Goal: Transaction & Acquisition: Purchase product/service

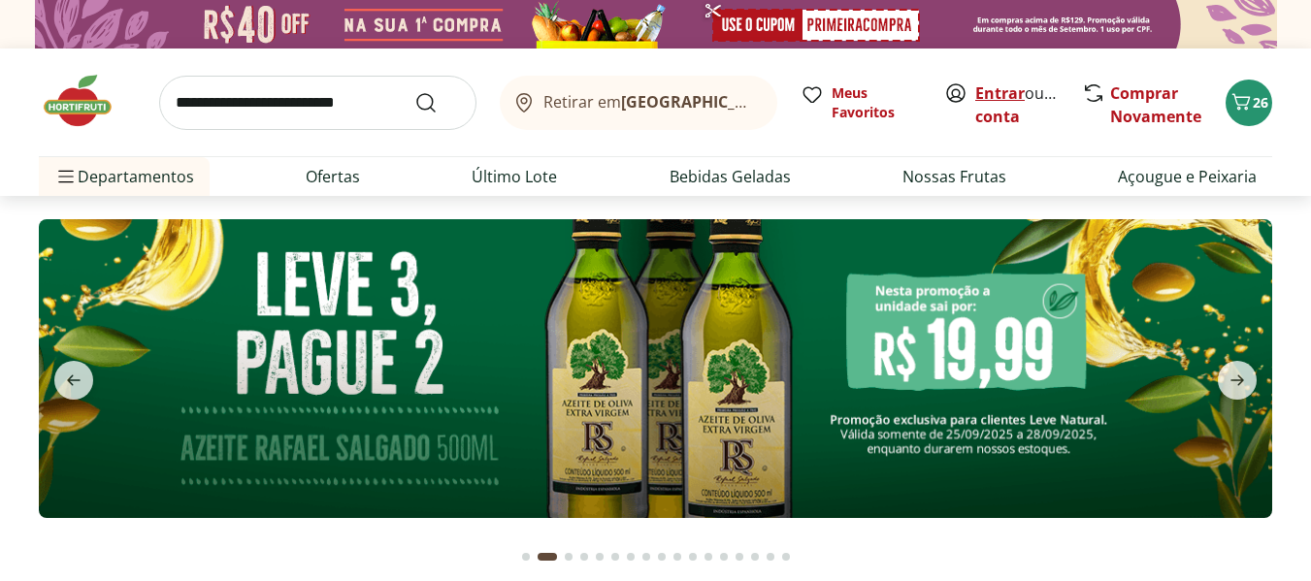
click at [994, 91] on link "Entrar" at bounding box center [999, 92] width 49 height 21
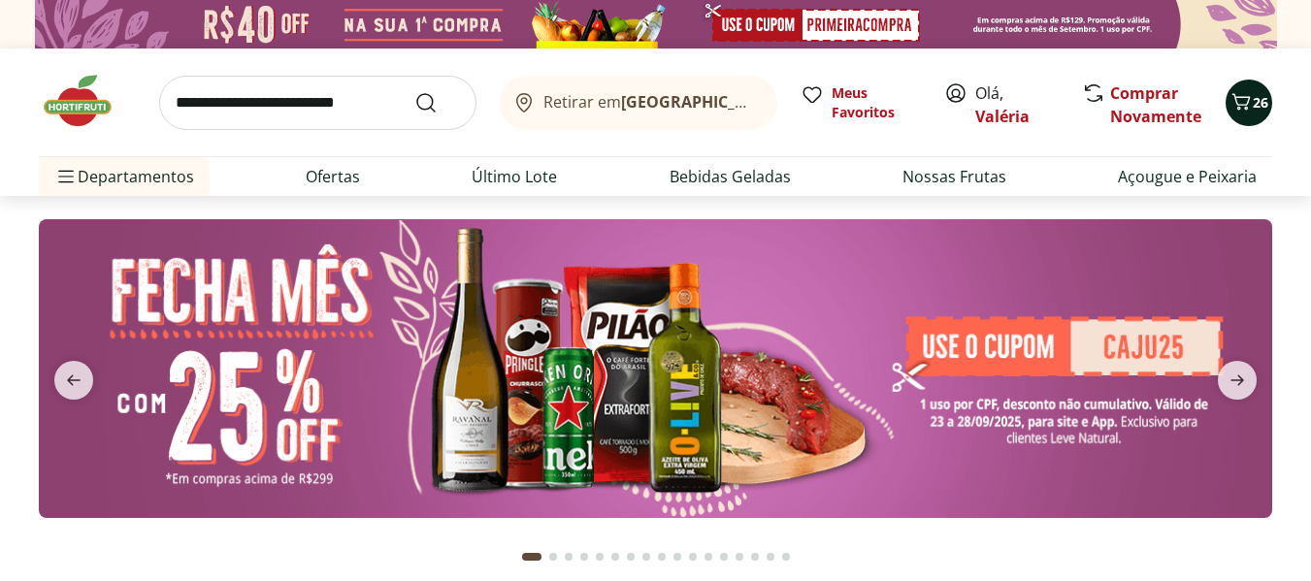
click at [1233, 91] on icon "Carrinho" at bounding box center [1240, 101] width 23 height 23
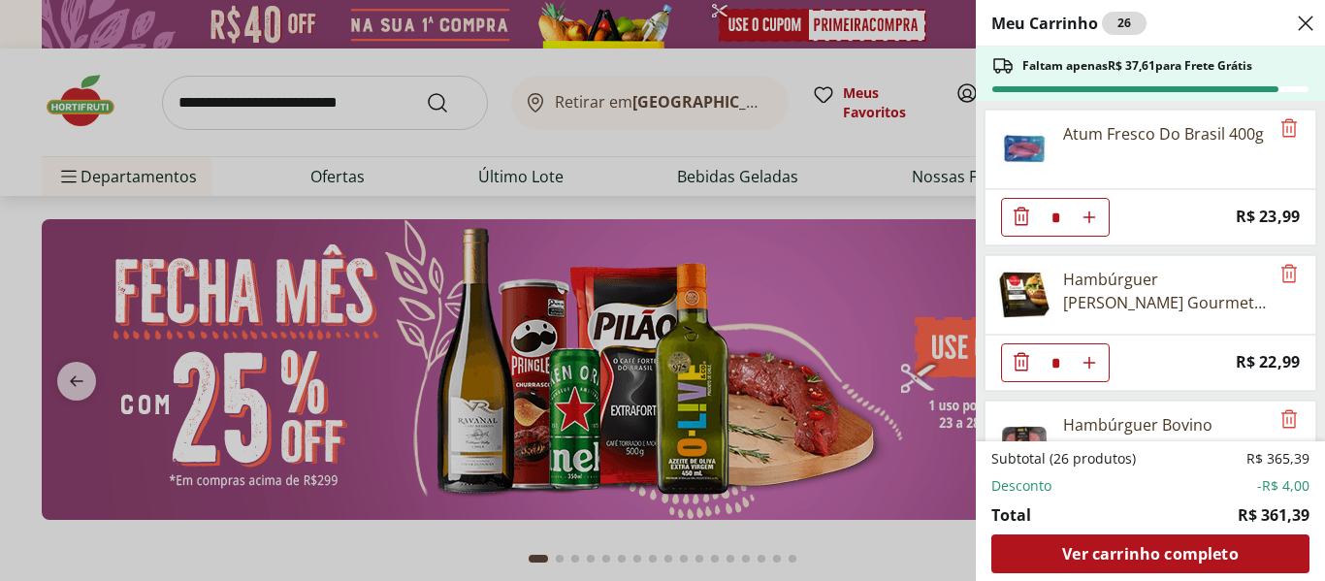
click at [1236, 214] on span "Price: R$ 23,99" at bounding box center [1268, 217] width 64 height 26
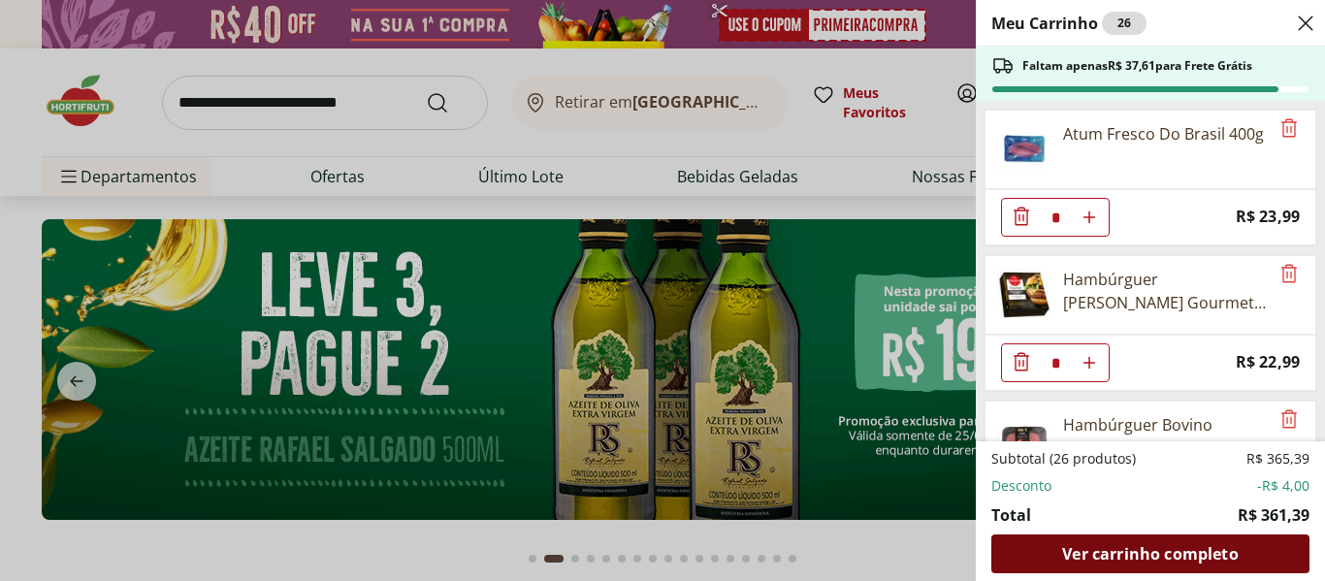
click at [1192, 557] on span "Ver carrinho completo" at bounding box center [1150, 554] width 176 height 16
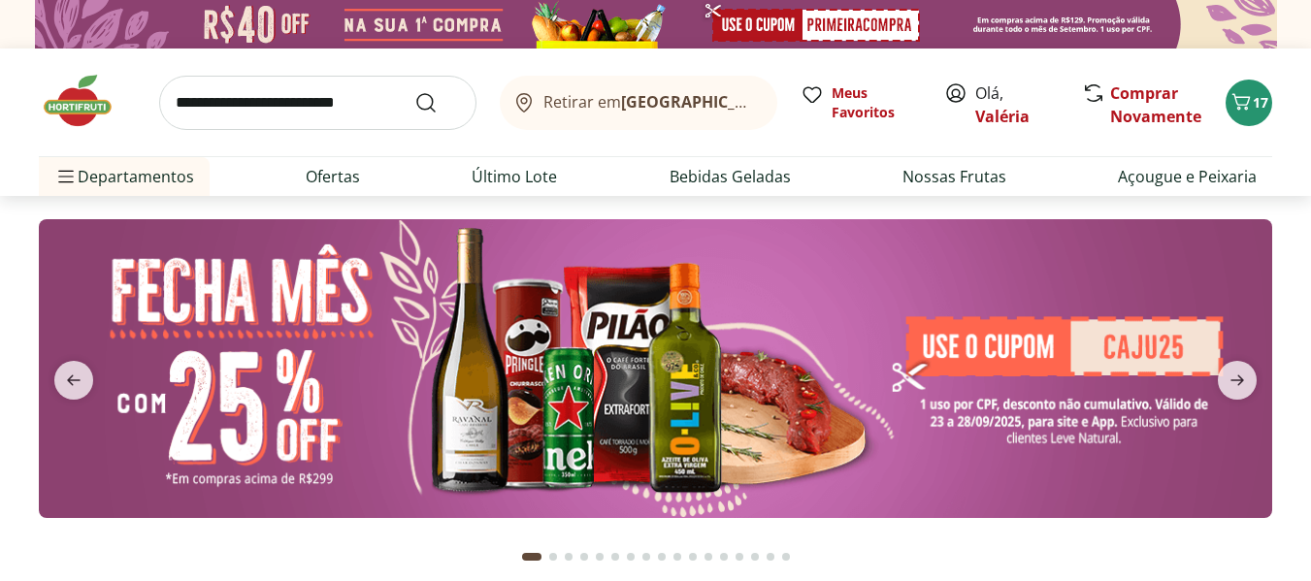
click at [314, 100] on input "search" at bounding box center [317, 103] width 317 height 54
type input "*******"
click at [414, 91] on button "Submit Search" at bounding box center [437, 102] width 47 height 23
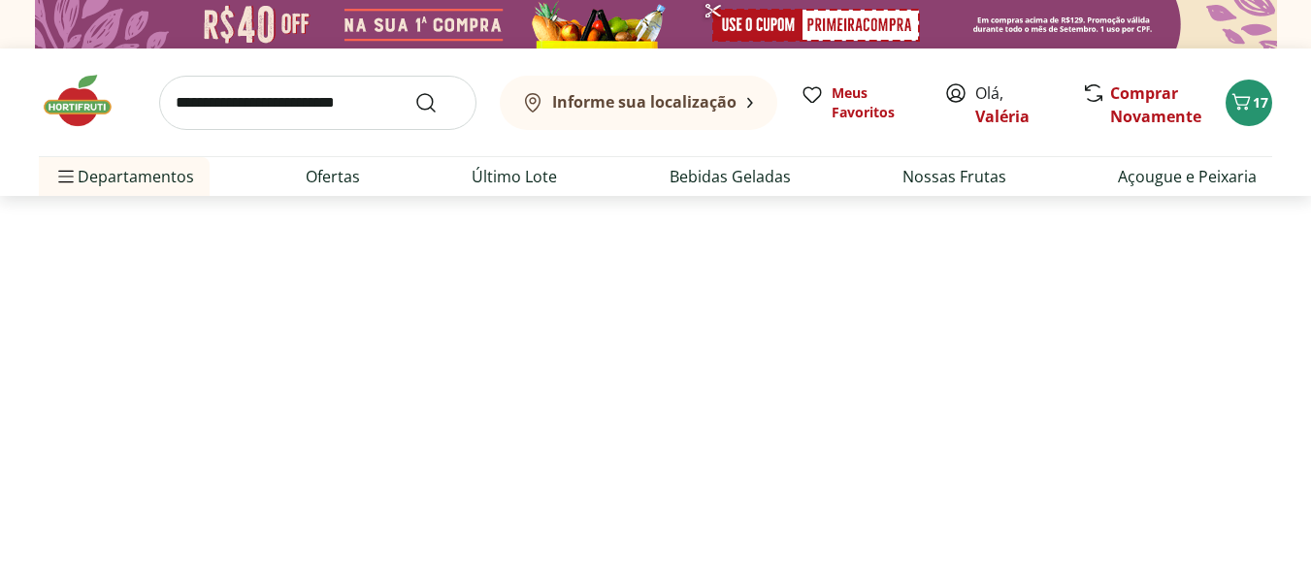
select select "**********"
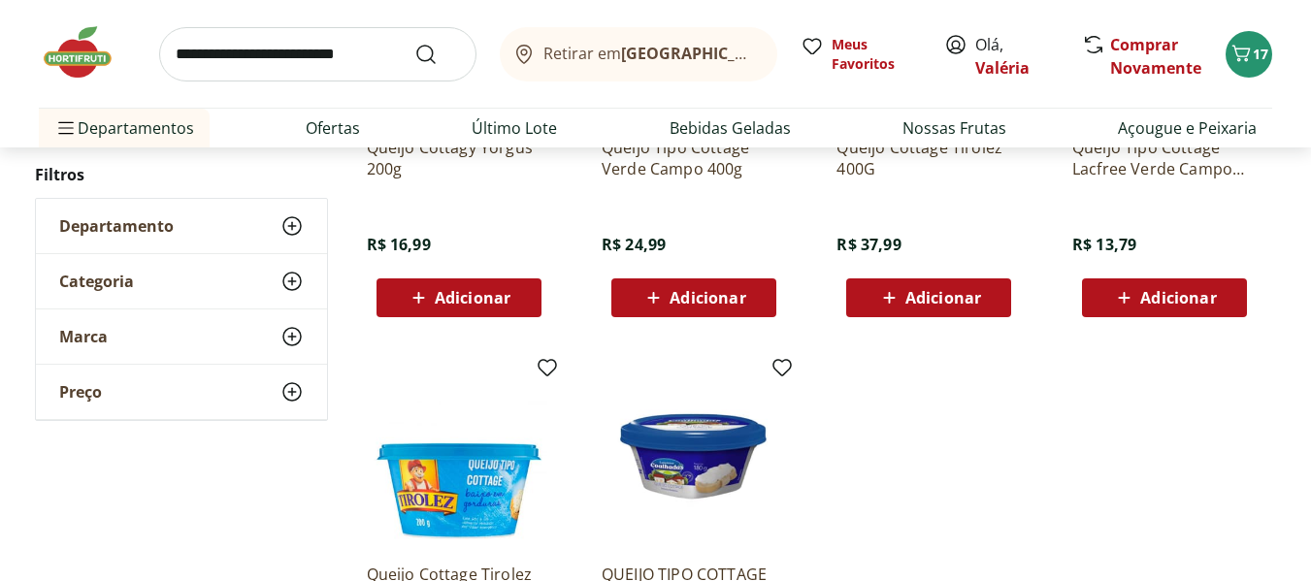
scroll to position [900, 0]
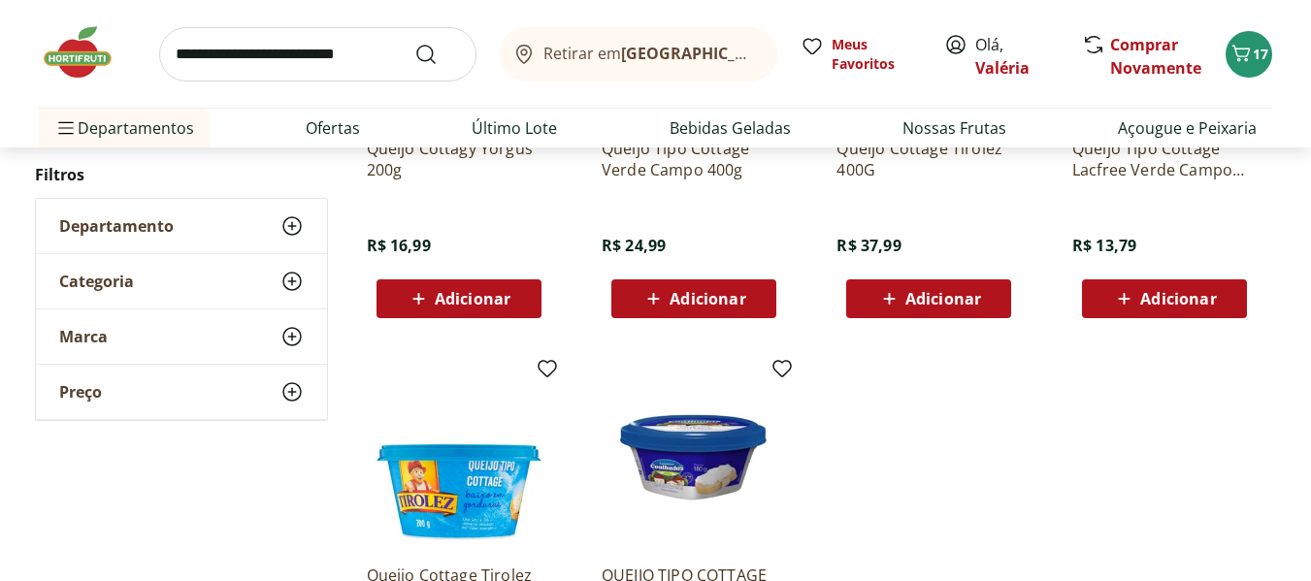
click at [668, 293] on span "Adicionar" at bounding box center [693, 298] width 104 height 23
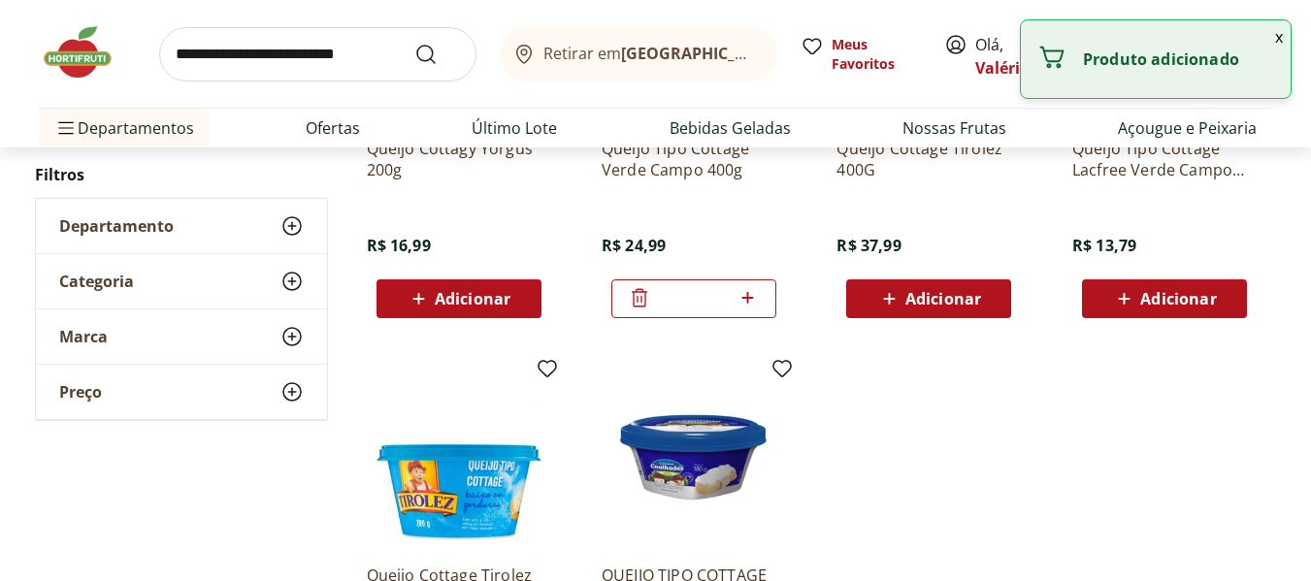
click at [276, 60] on input "search" at bounding box center [317, 54] width 317 height 54
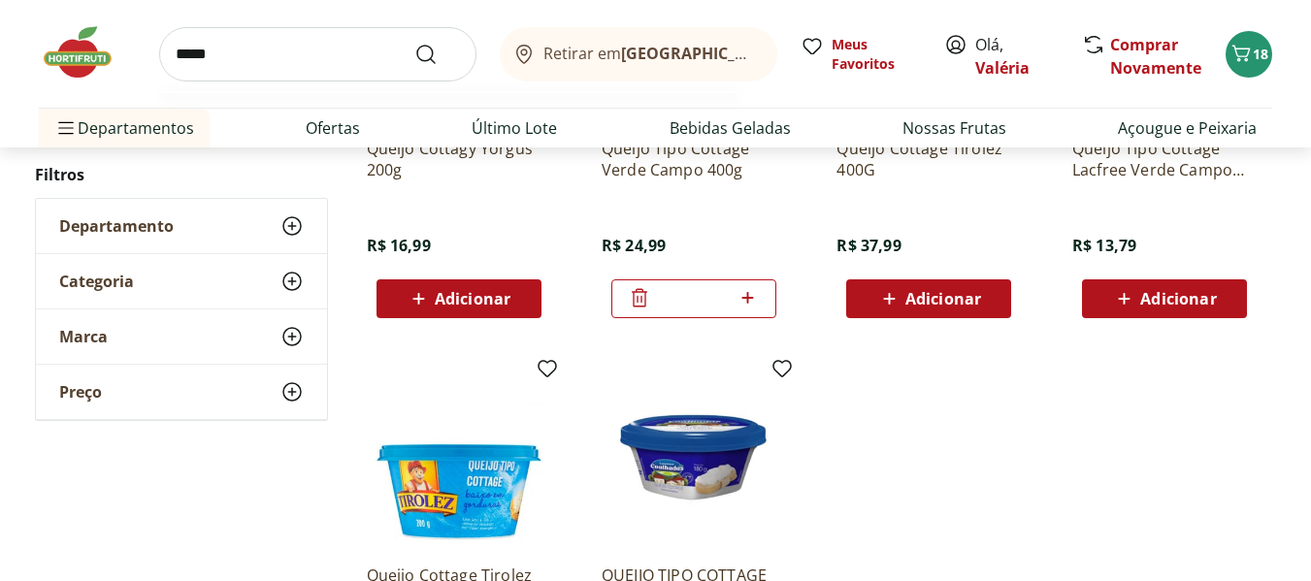
type input "*****"
click at [414, 43] on button "Submit Search" at bounding box center [437, 54] width 47 height 23
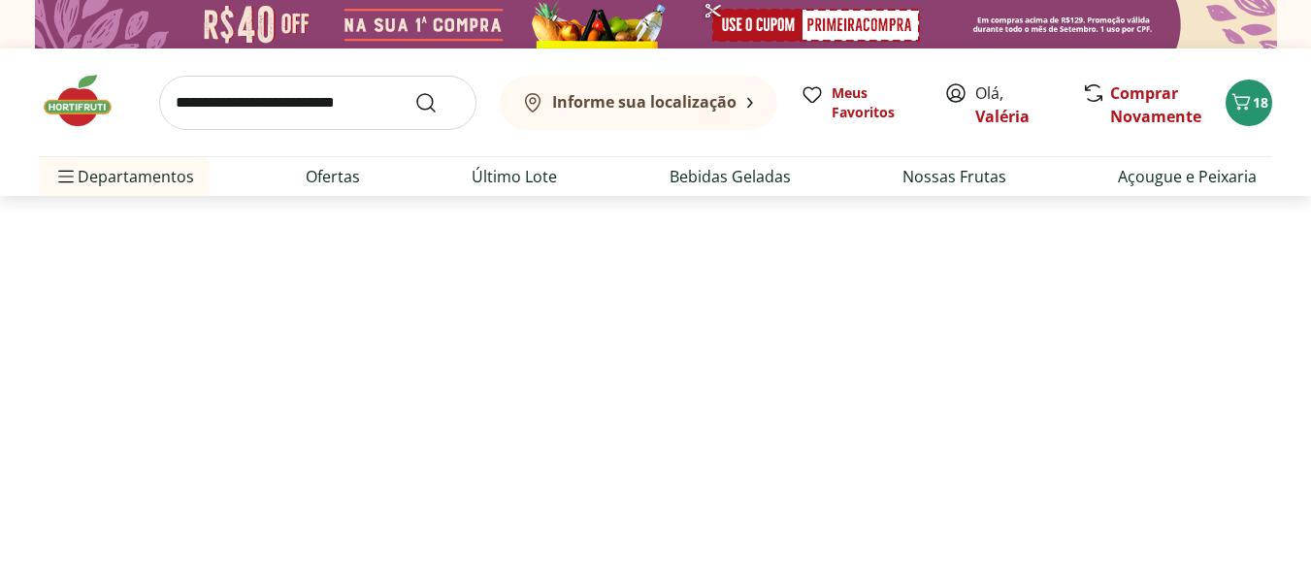
select select "**********"
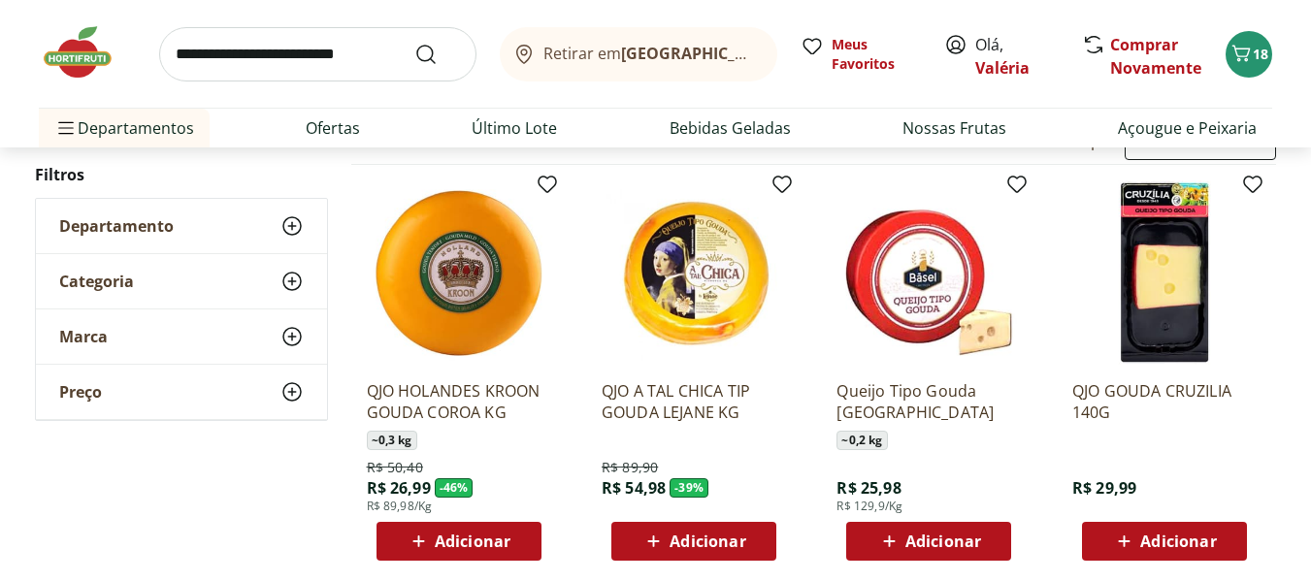
scroll to position [233, 0]
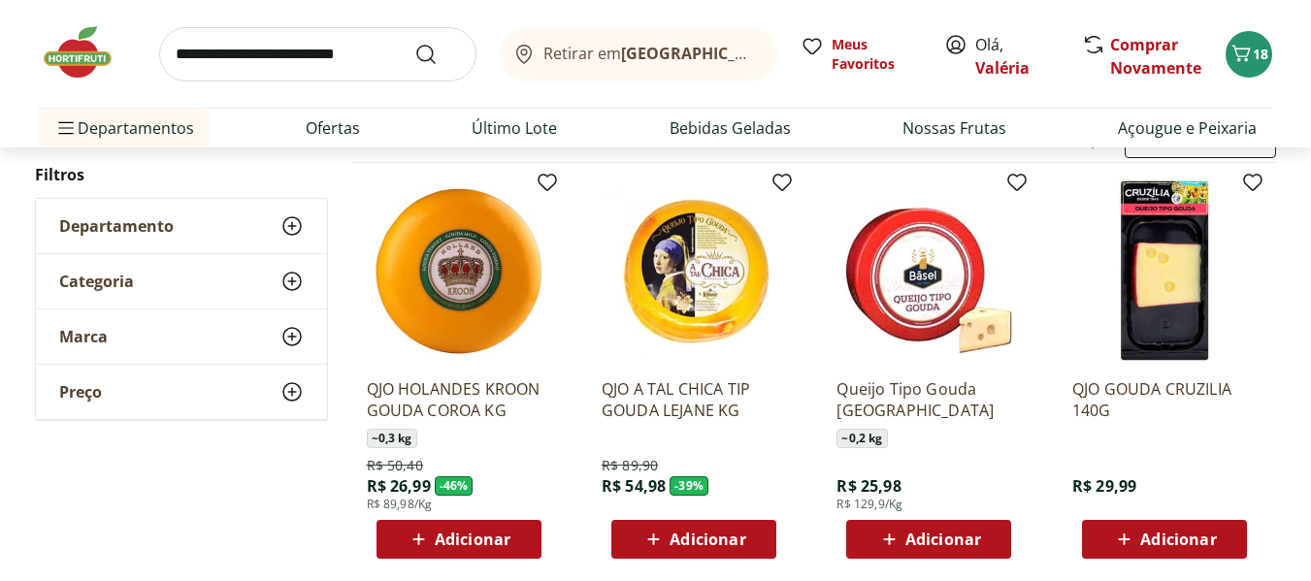
click at [514, 535] on div "Adicionar" at bounding box center [459, 539] width 134 height 35
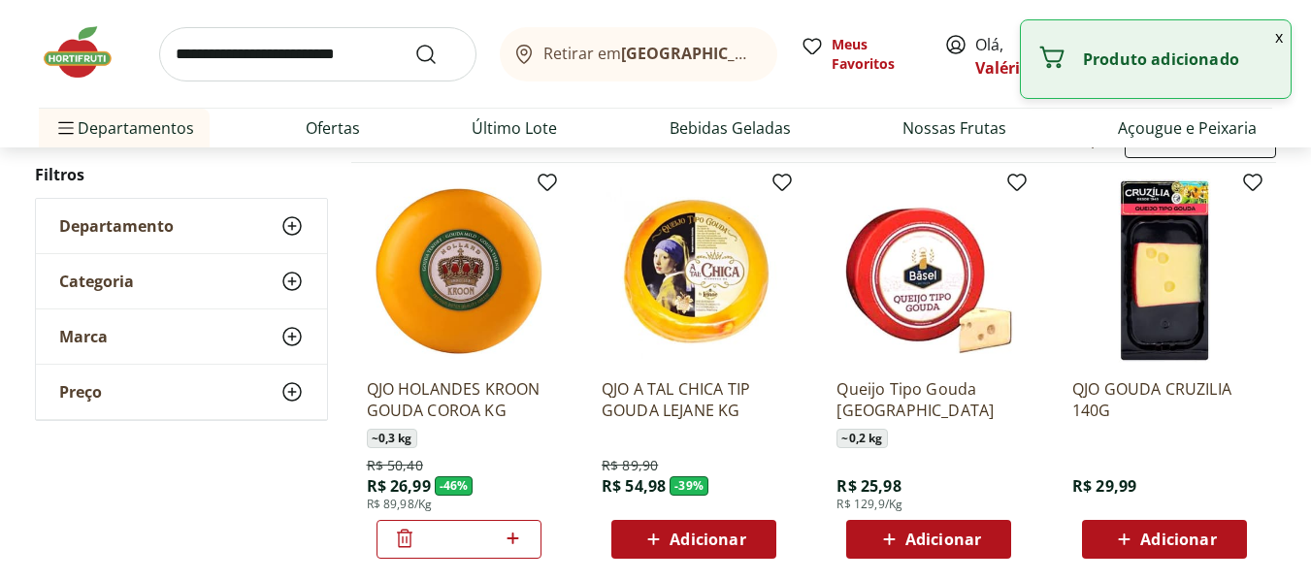
click at [632, 553] on div "Adicionar" at bounding box center [694, 539] width 134 height 35
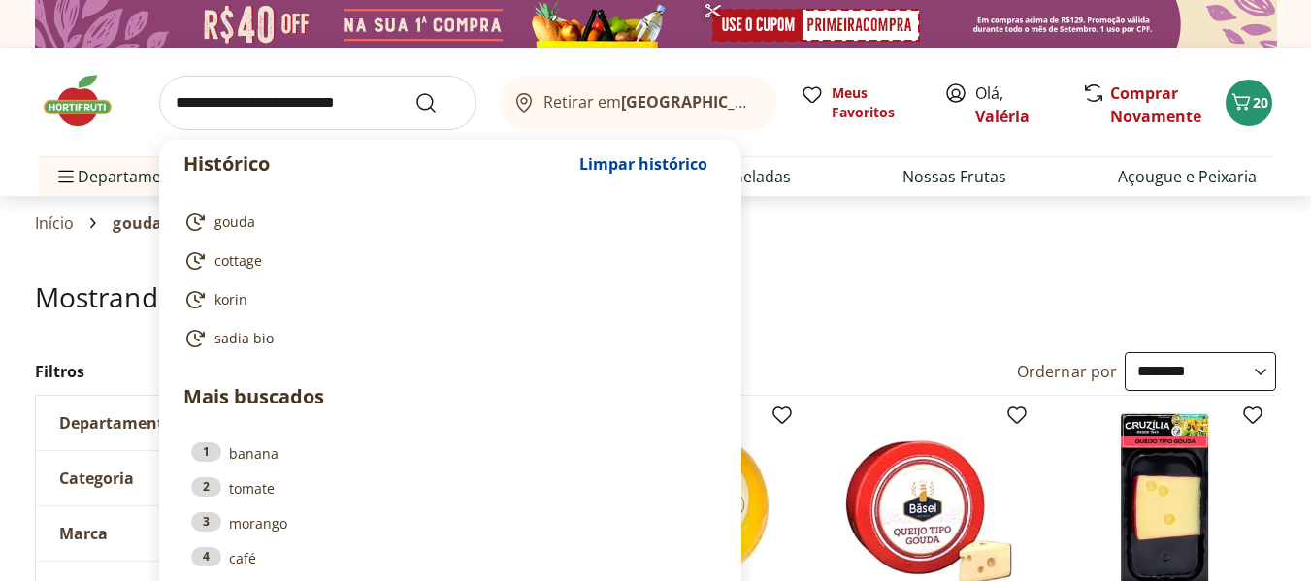
click at [303, 112] on input "search" at bounding box center [317, 103] width 317 height 54
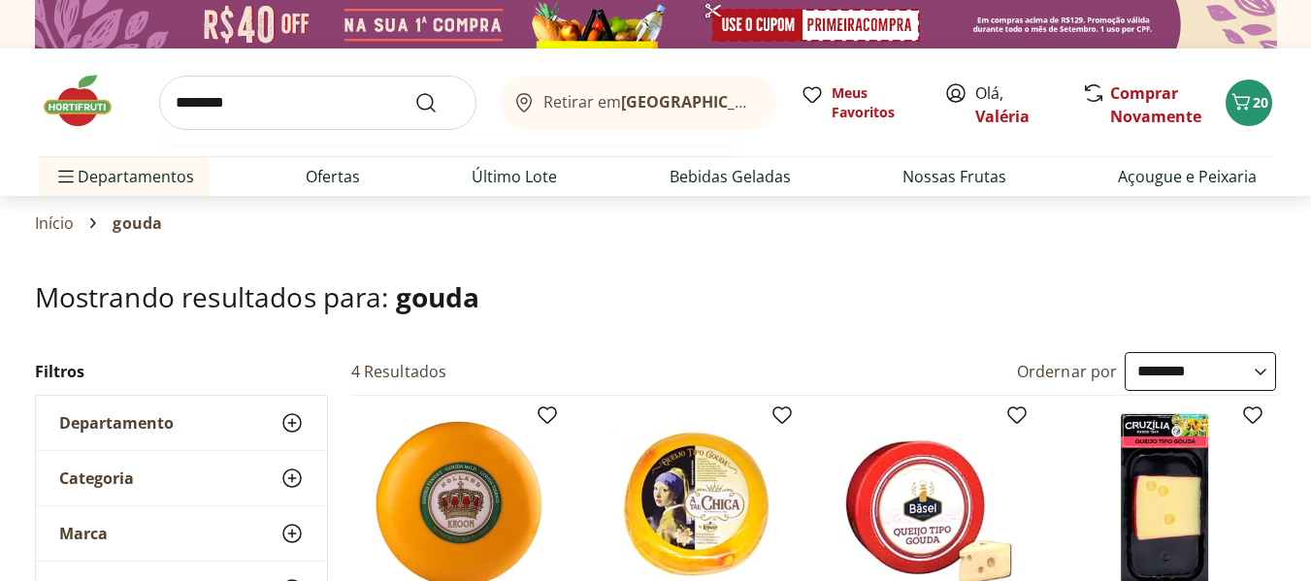
type input "********"
click at [414, 91] on button "Submit Search" at bounding box center [437, 102] width 47 height 23
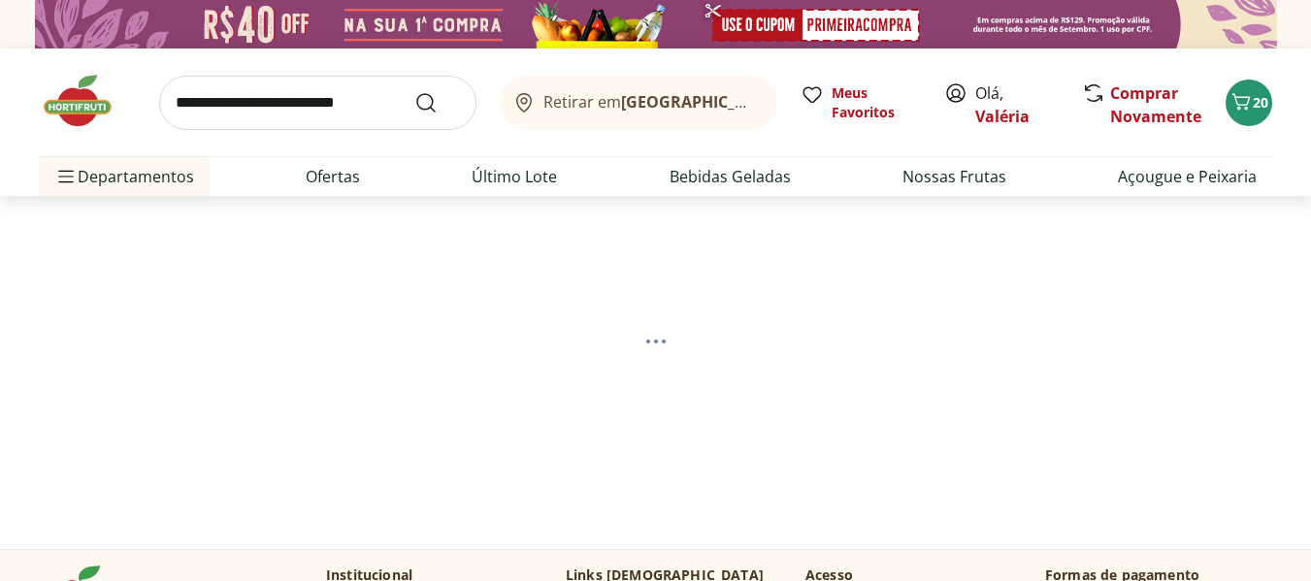
select select "**********"
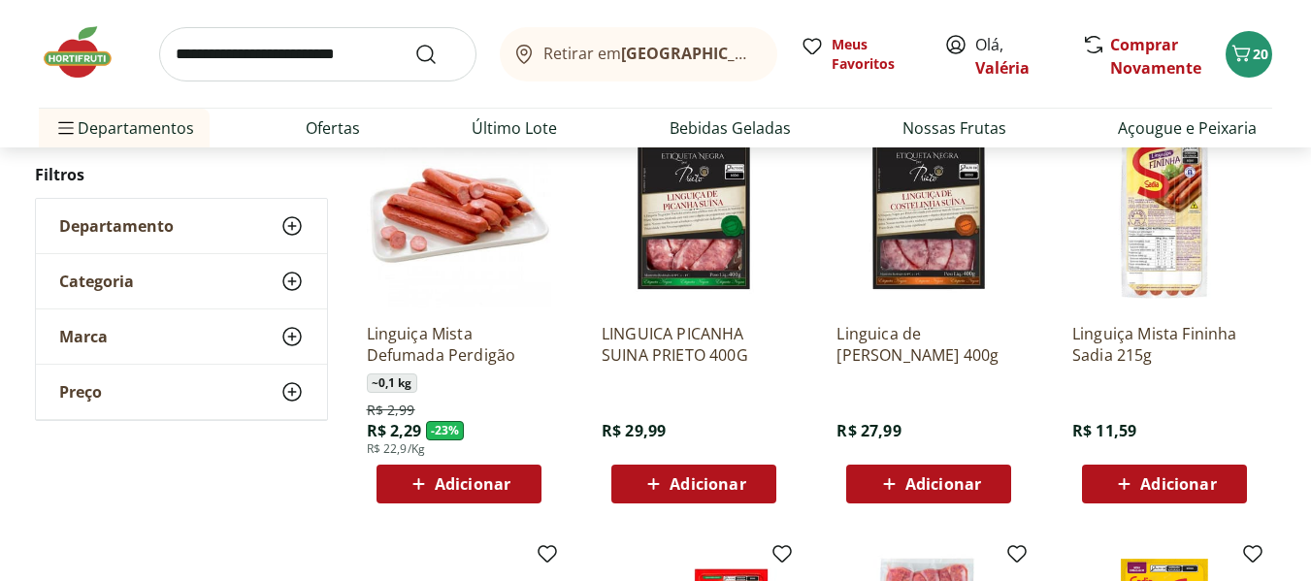
scroll to position [741, 0]
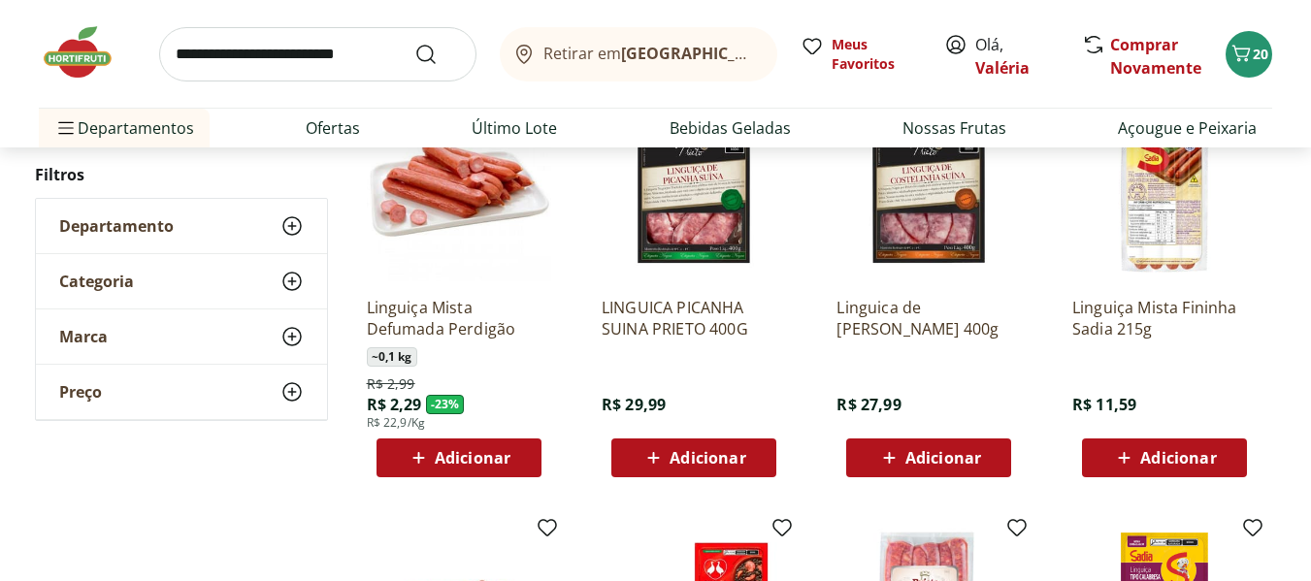
click at [743, 450] on span "Adicionar" at bounding box center [707, 458] width 76 height 16
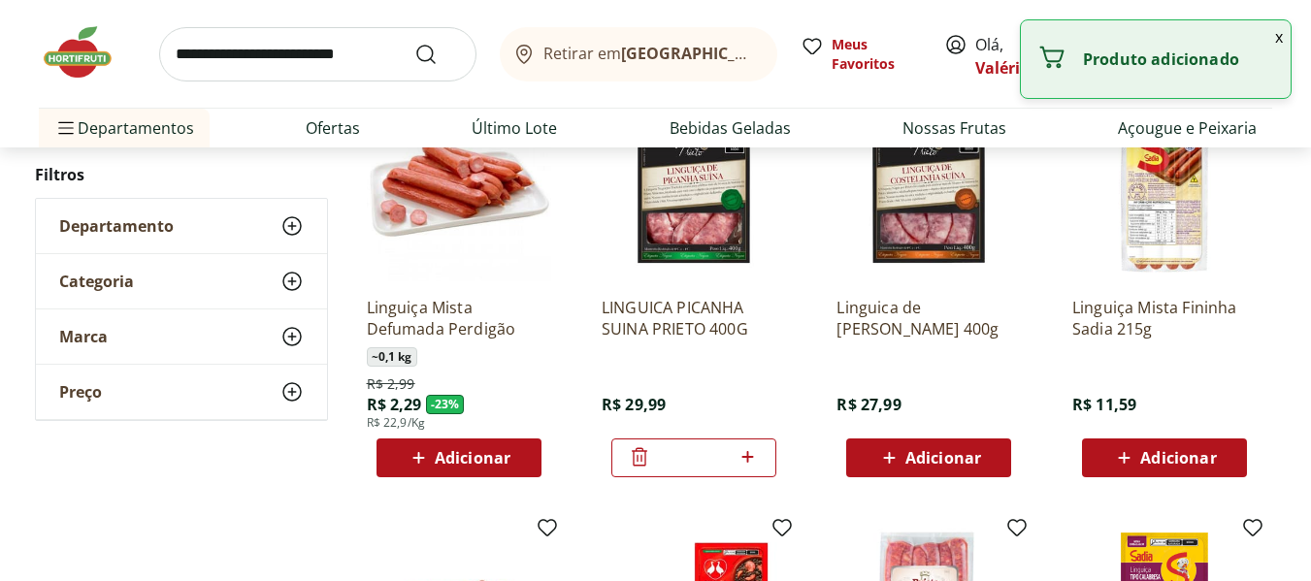
click at [897, 456] on icon at bounding box center [889, 457] width 24 height 23
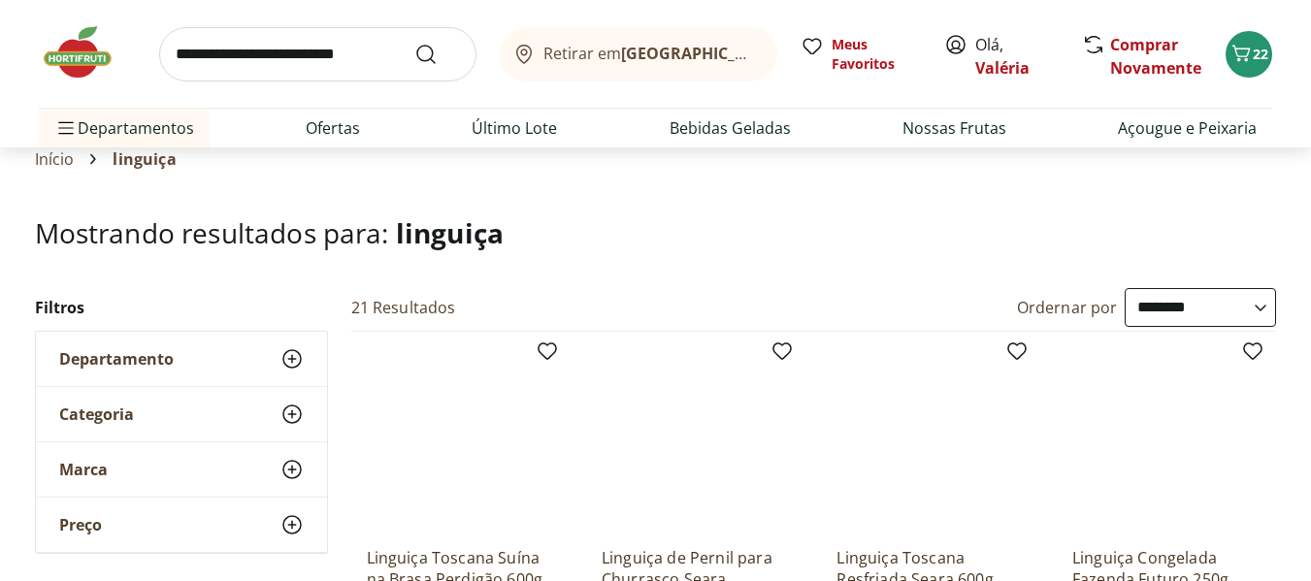
scroll to position [0, 0]
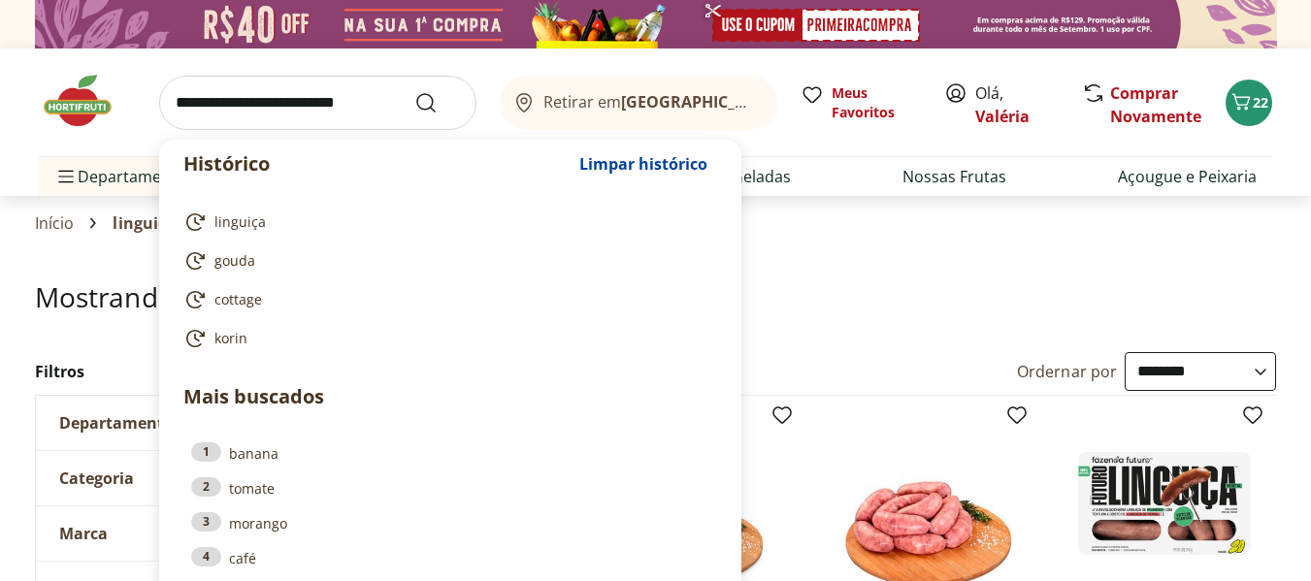
click at [254, 112] on input "search" at bounding box center [317, 103] width 317 height 54
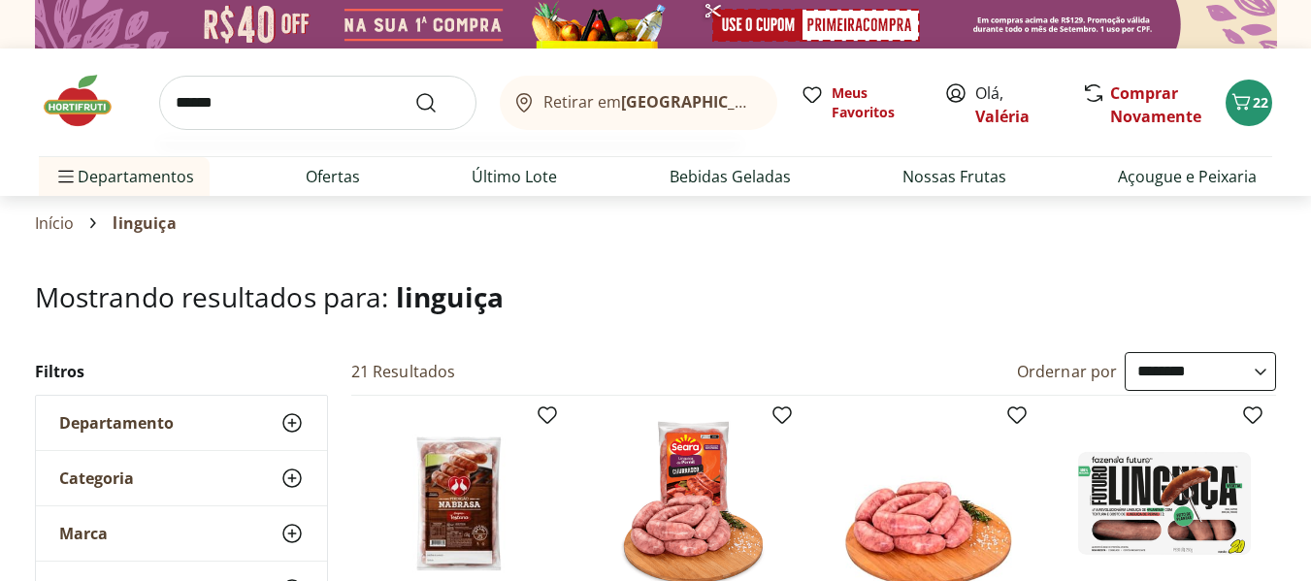
type input "******"
click at [414, 91] on button "Submit Search" at bounding box center [437, 102] width 47 height 23
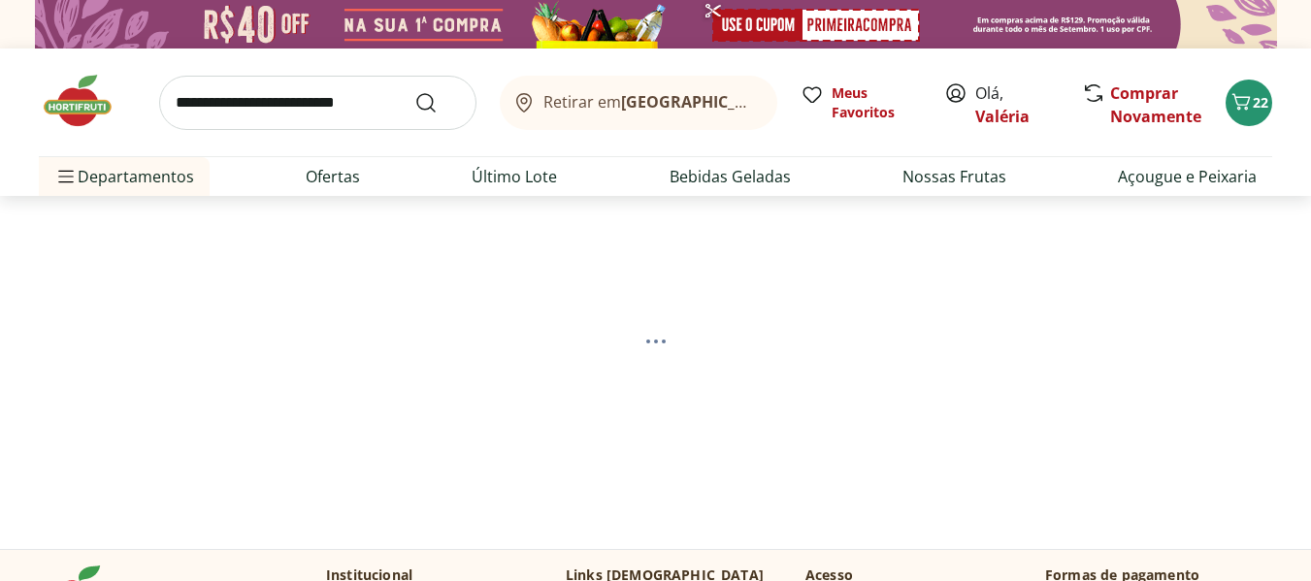
select select "**********"
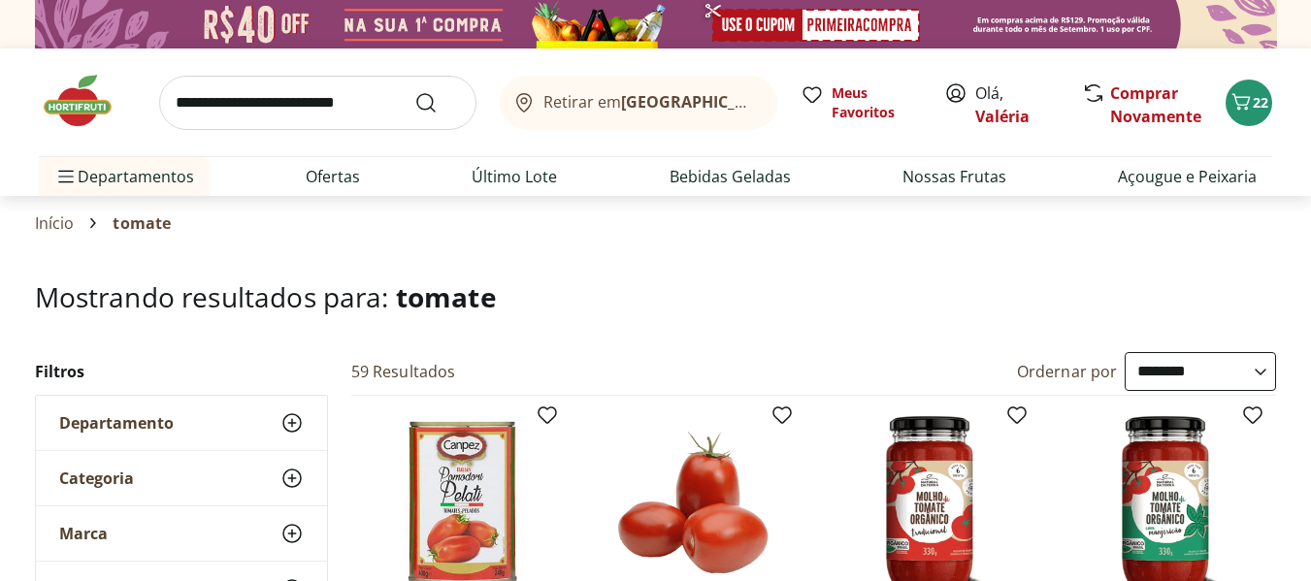
scroll to position [508, 0]
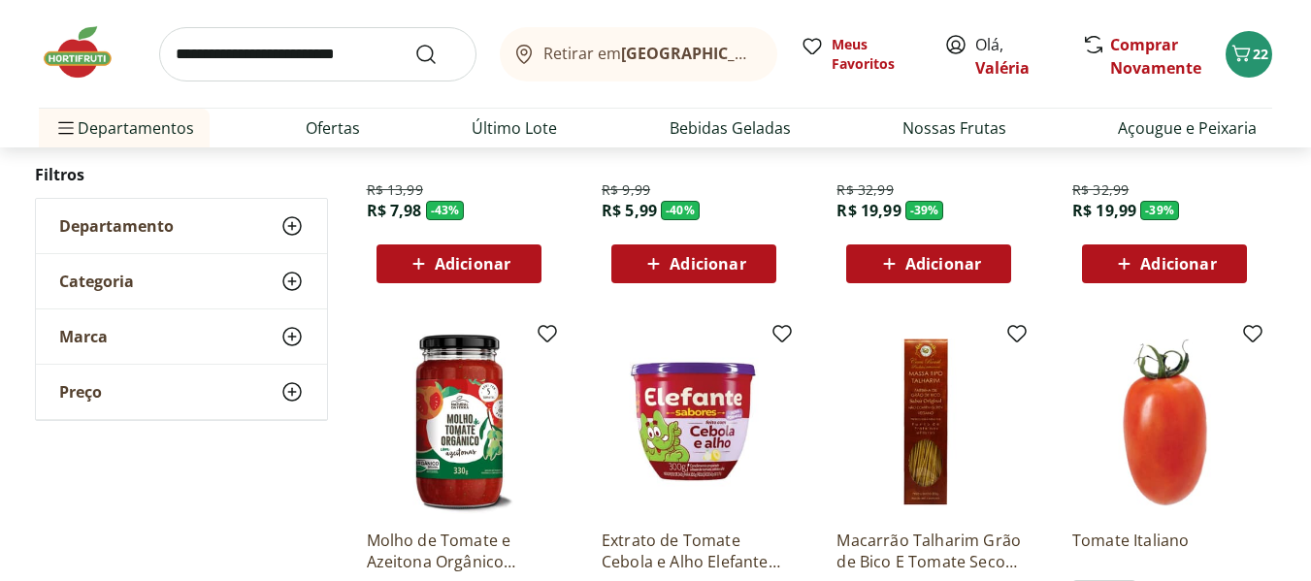
click at [662, 258] on icon at bounding box center [653, 263] width 24 height 23
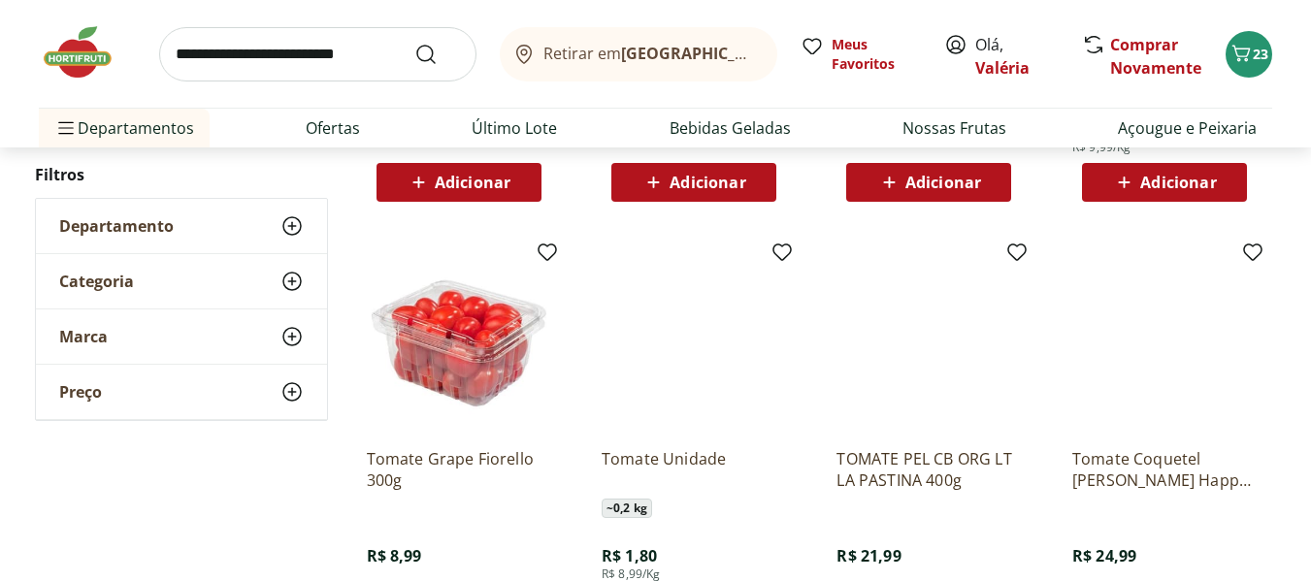
scroll to position [1525, 0]
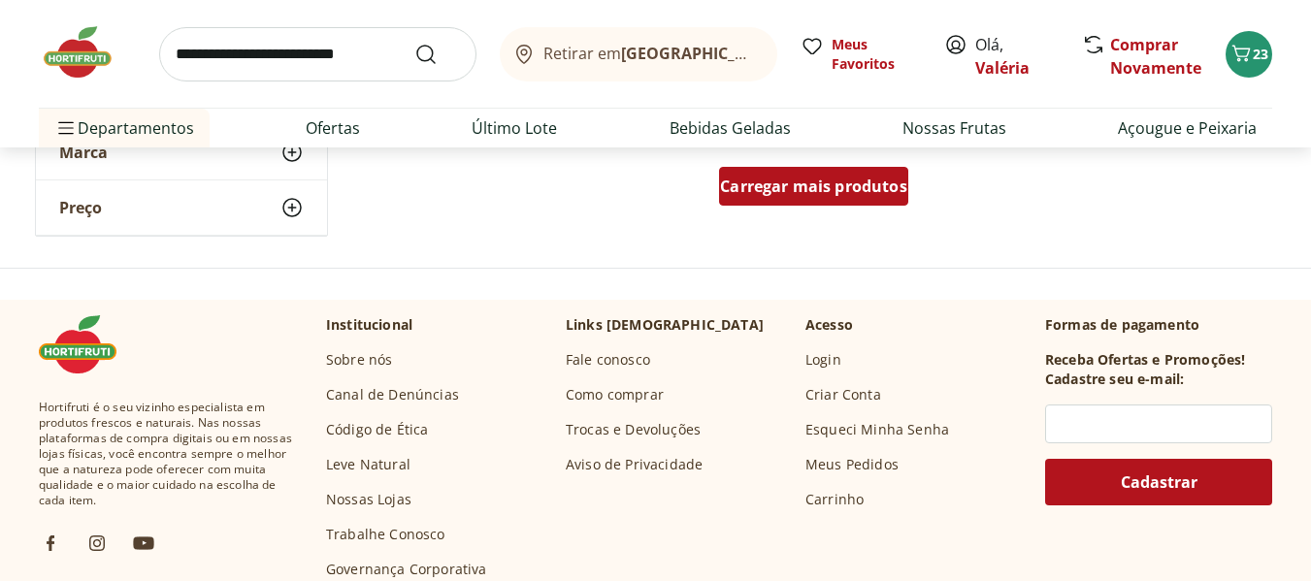
click at [846, 193] on span "Carregar mais produtos" at bounding box center [813, 187] width 187 height 16
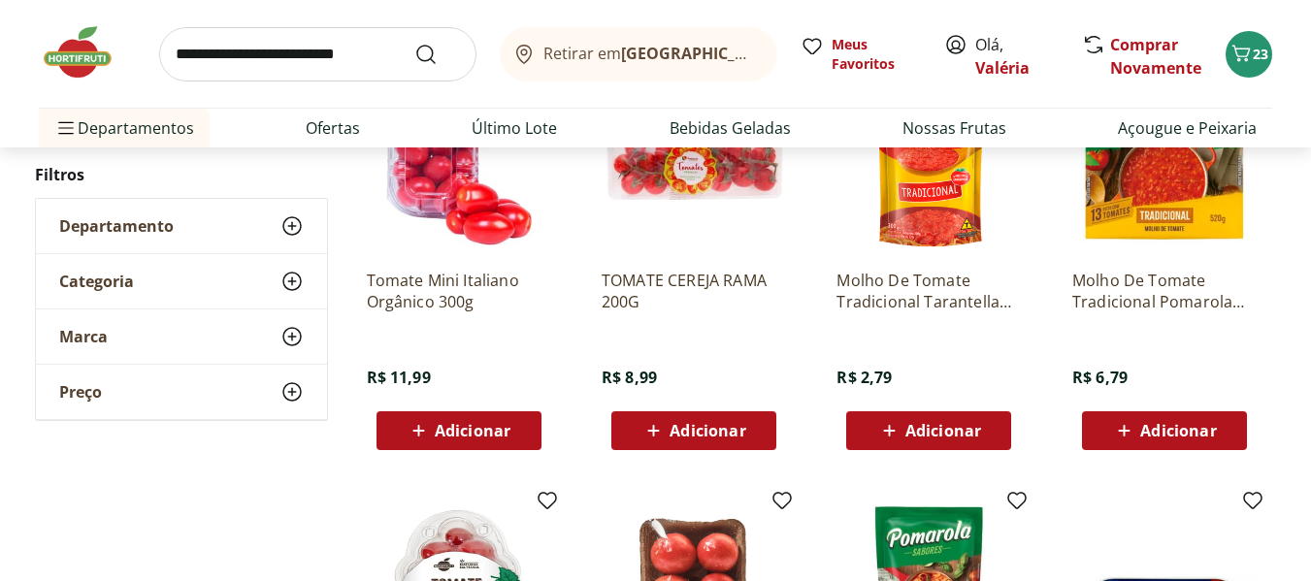
scroll to position [2542, 0]
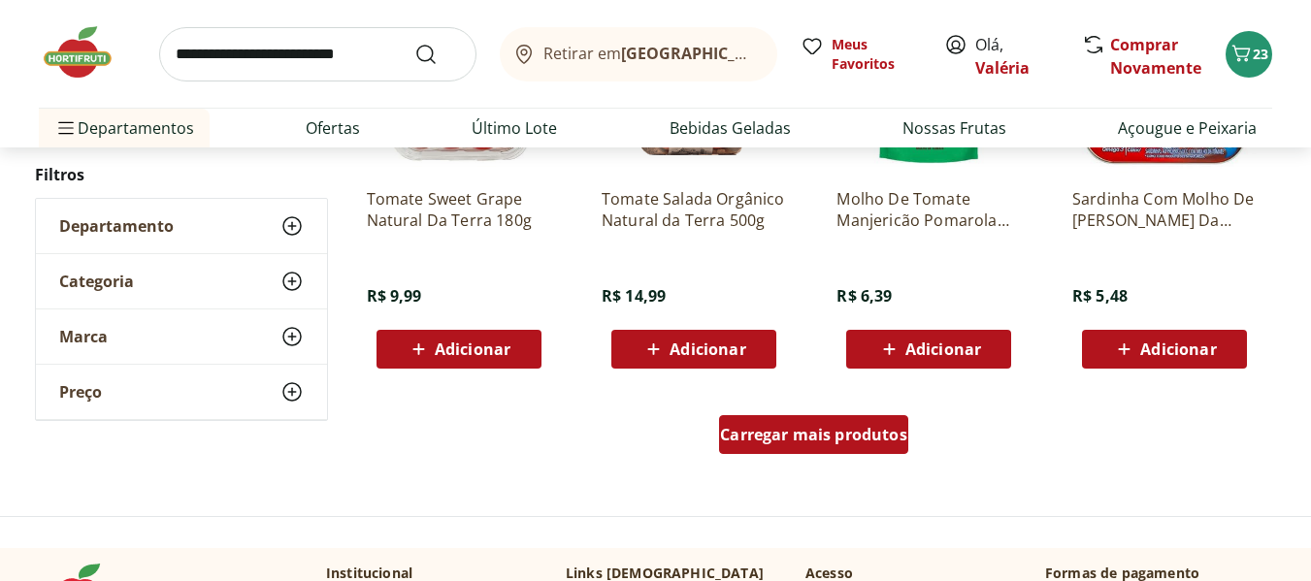
click at [774, 441] on span "Carregar mais produtos" at bounding box center [813, 435] width 187 height 16
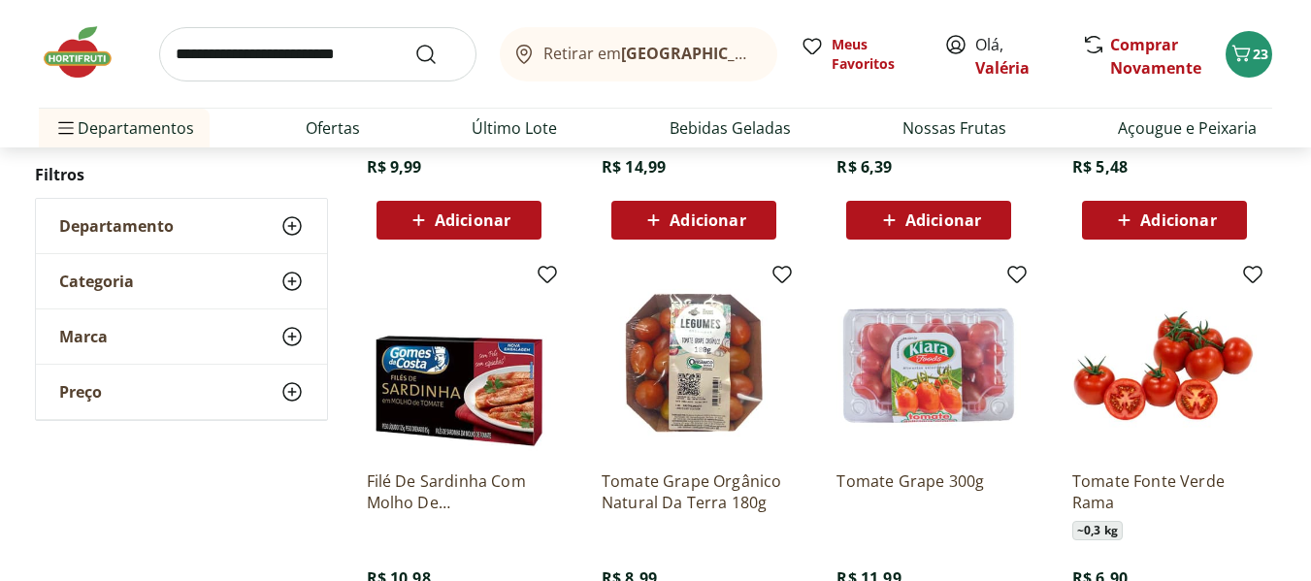
scroll to position [2787, 0]
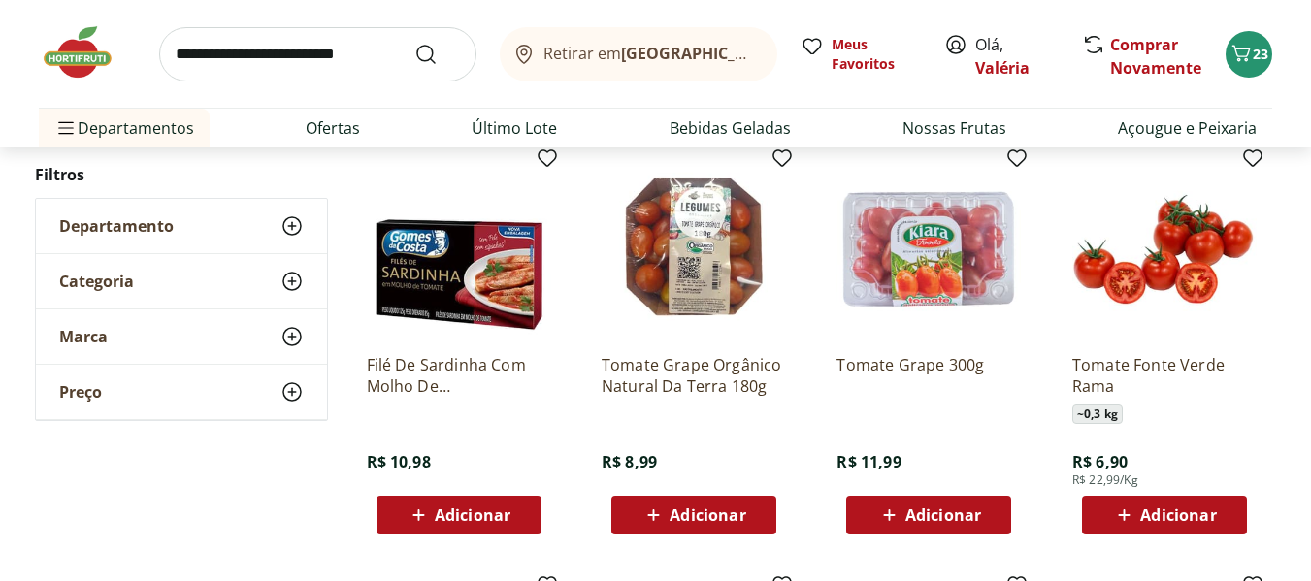
click at [1190, 523] on span "Adicionar" at bounding box center [1178, 515] width 76 height 16
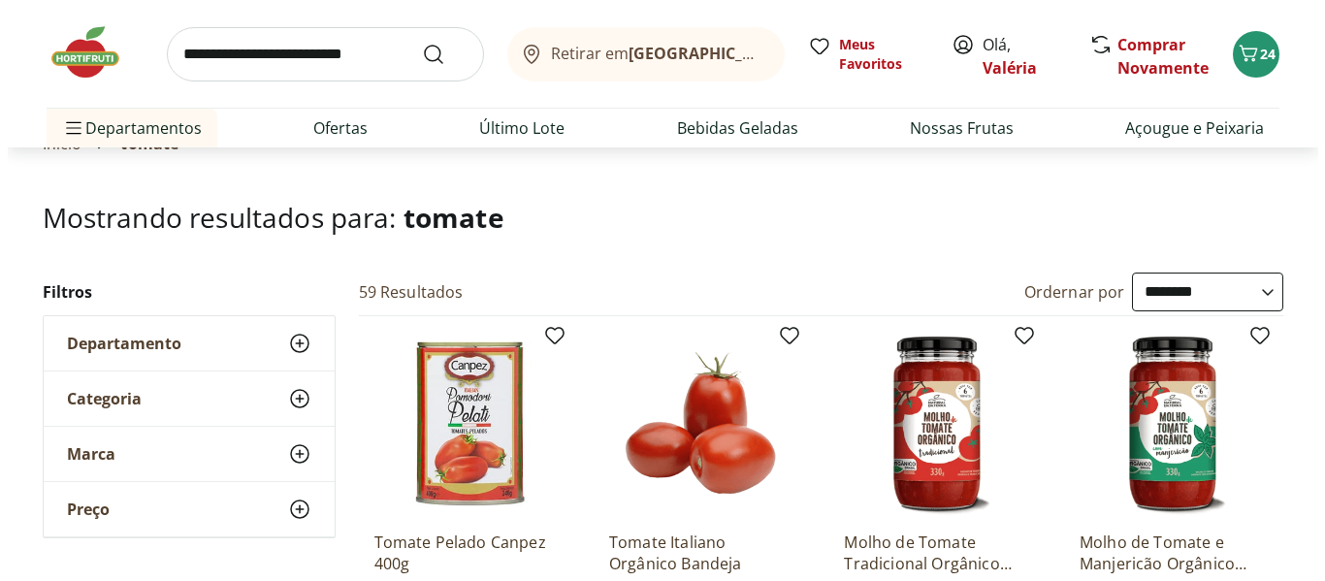
scroll to position [0, 0]
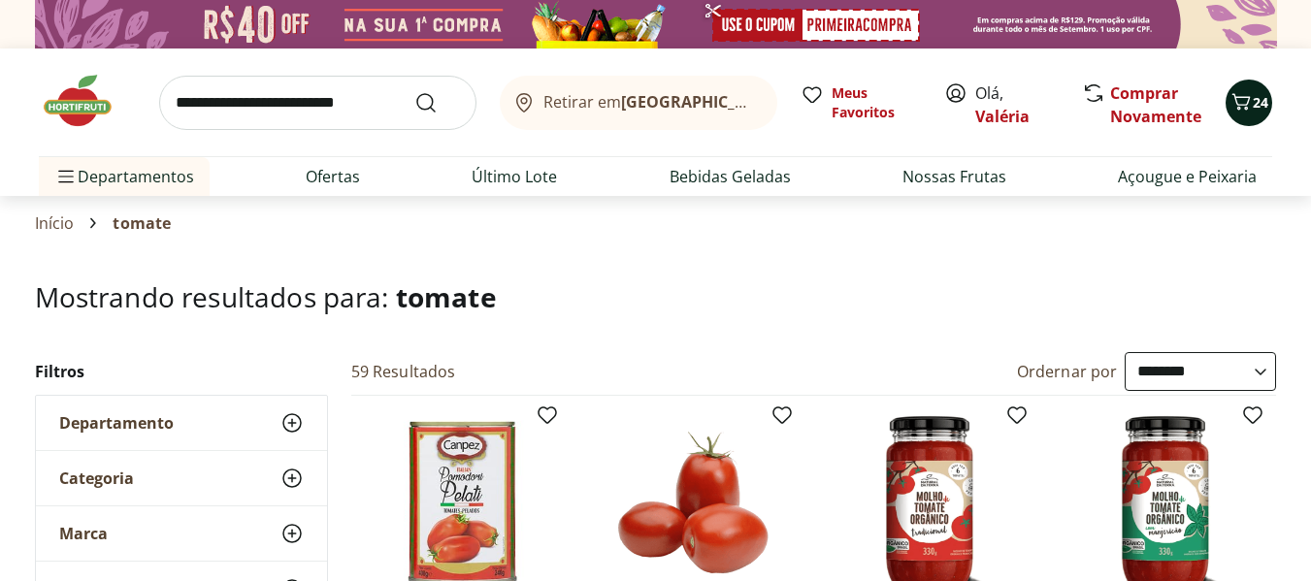
click at [1256, 88] on button "24" at bounding box center [1248, 103] width 47 height 47
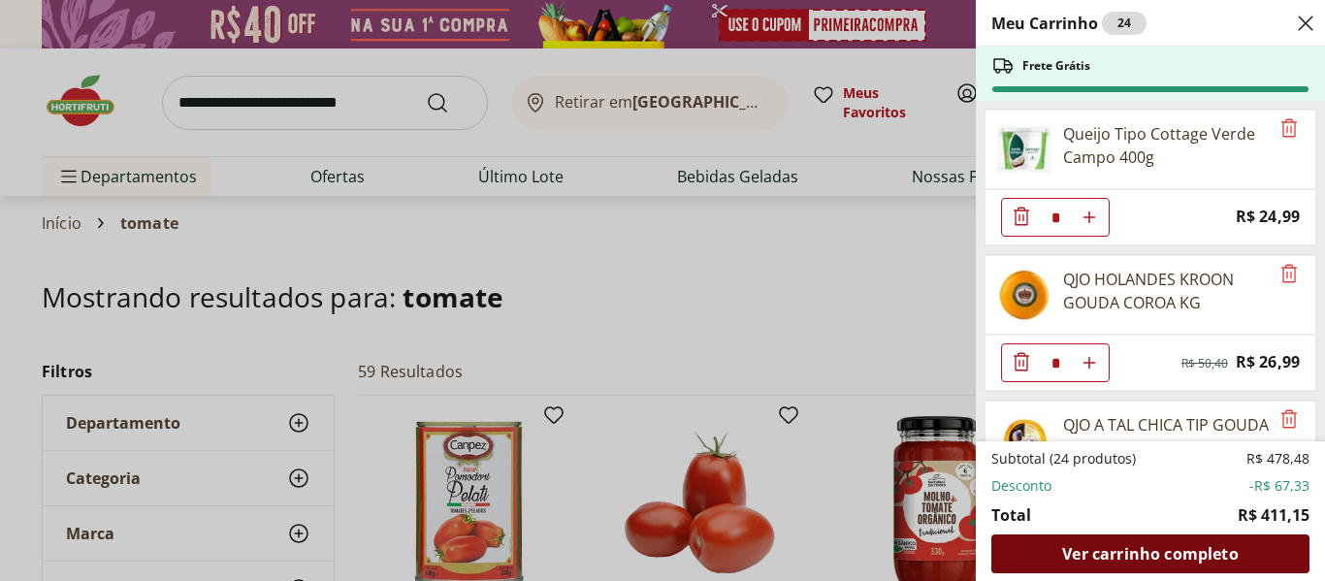
click at [1137, 542] on div "Ver carrinho completo" at bounding box center [1151, 554] width 318 height 39
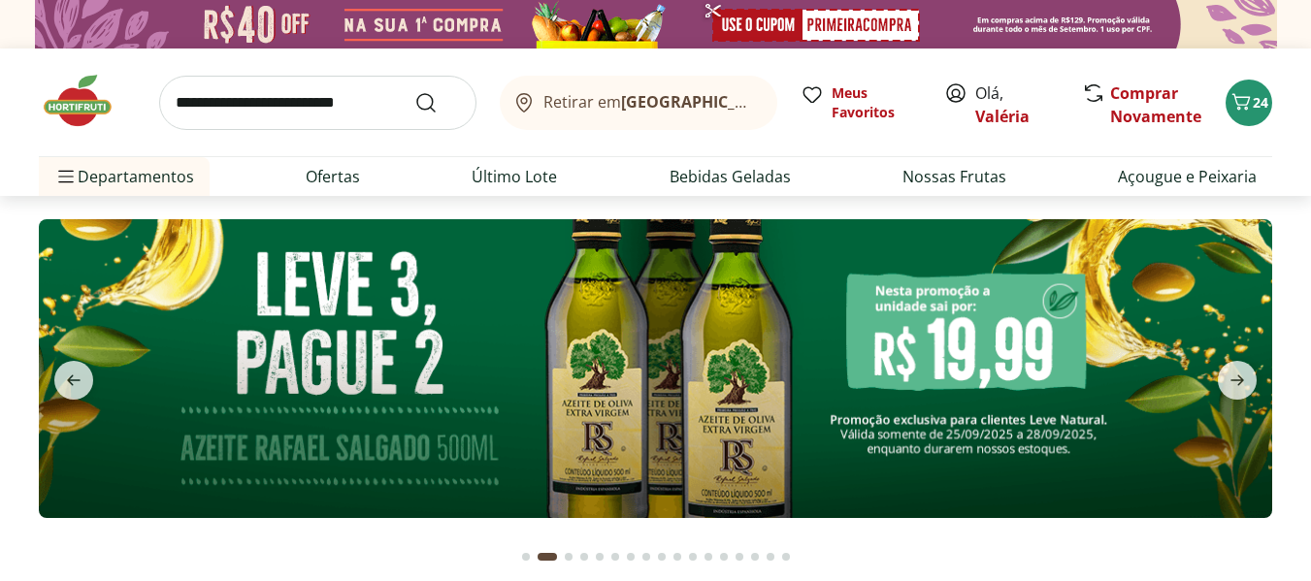
click at [173, 99] on input "search" at bounding box center [317, 103] width 317 height 54
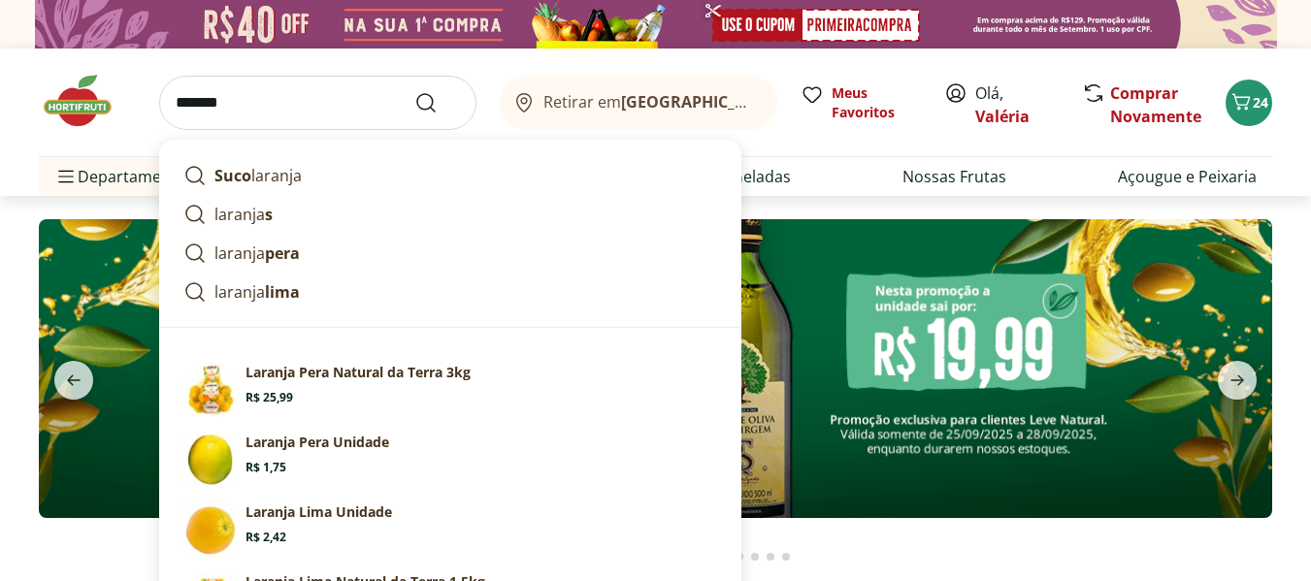
type input "*******"
click at [414, 91] on button "Submit Search" at bounding box center [437, 102] width 47 height 23
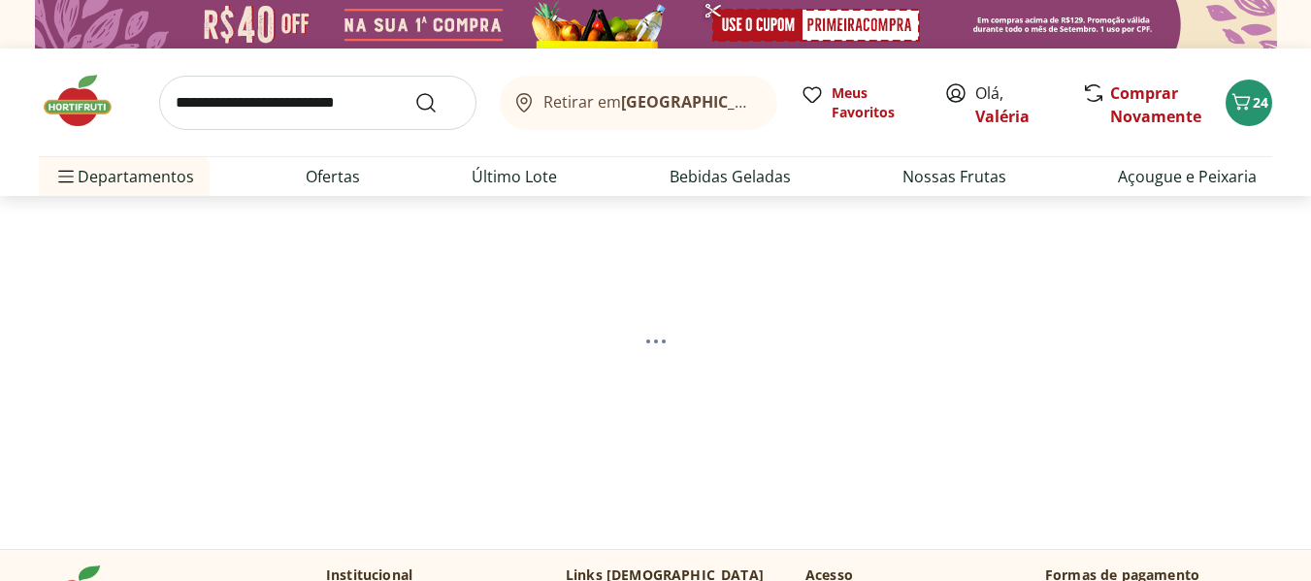
select select "**********"
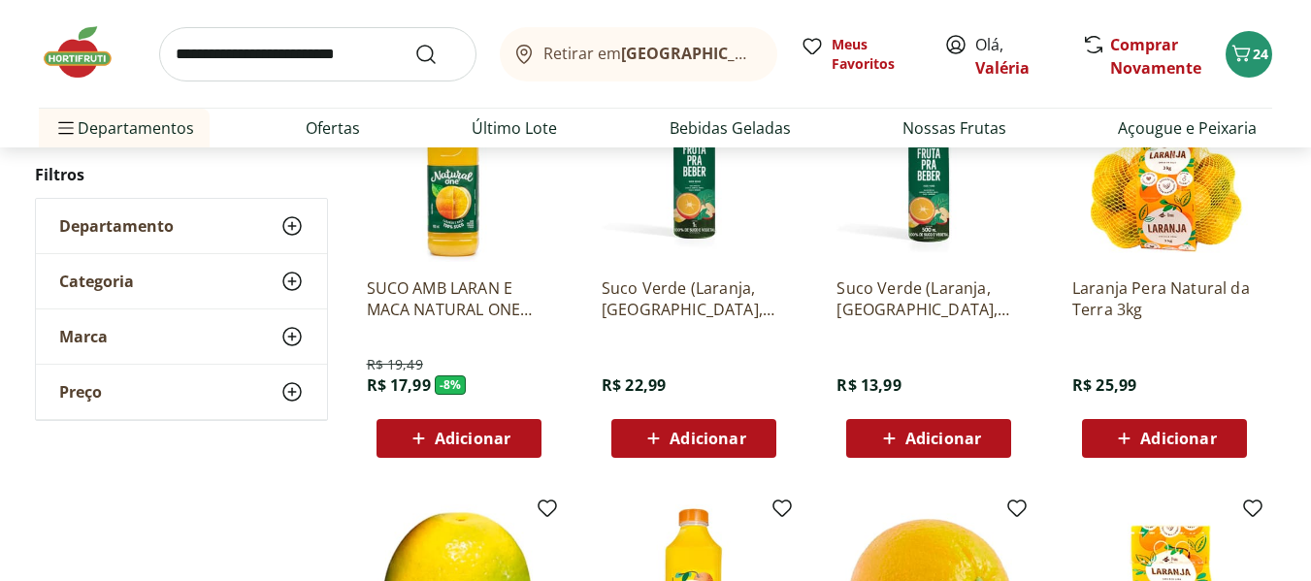
scroll to position [1269, 0]
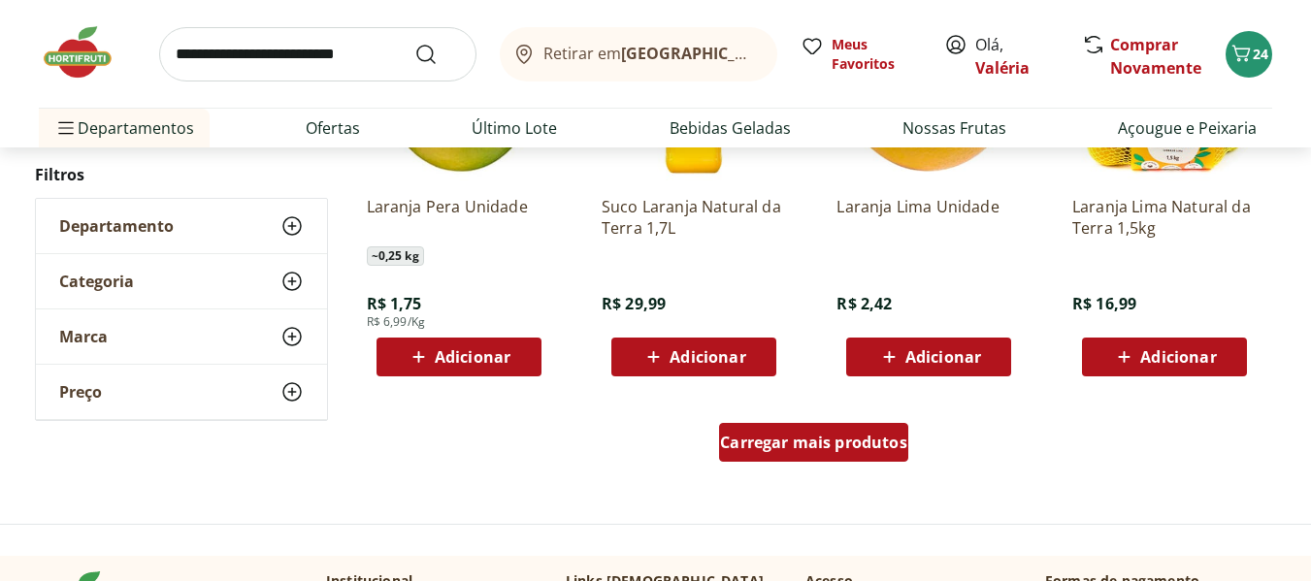
click at [854, 440] on span "Carregar mais produtos" at bounding box center [813, 443] width 187 height 16
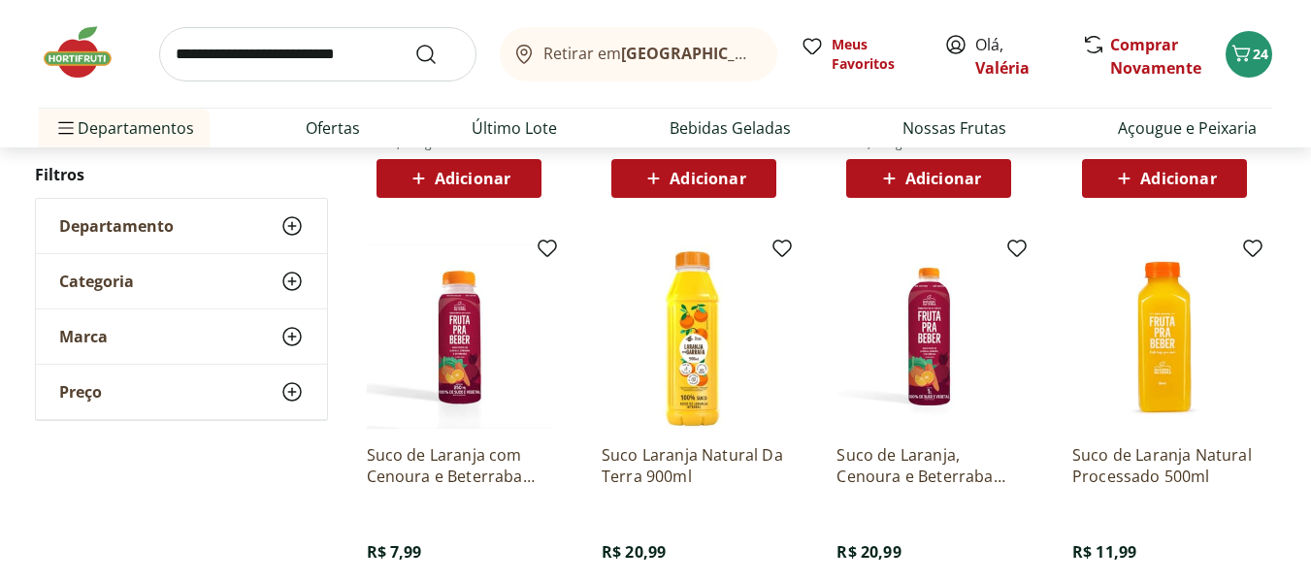
scroll to position [2794, 0]
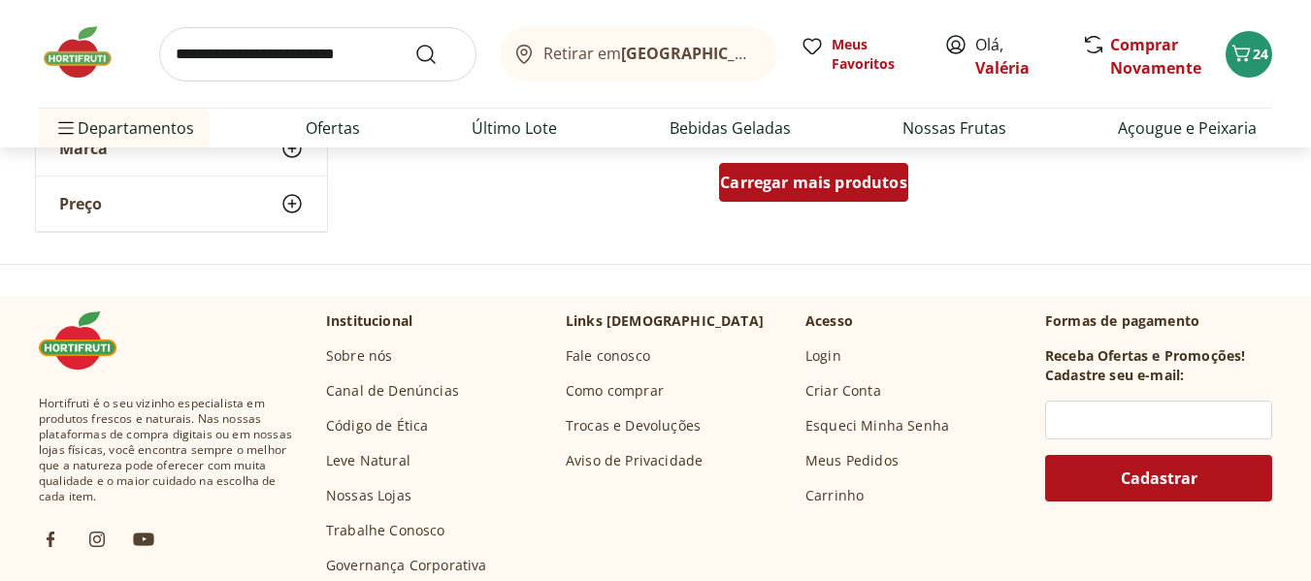
click at [867, 184] on span "Carregar mais produtos" at bounding box center [813, 183] width 187 height 16
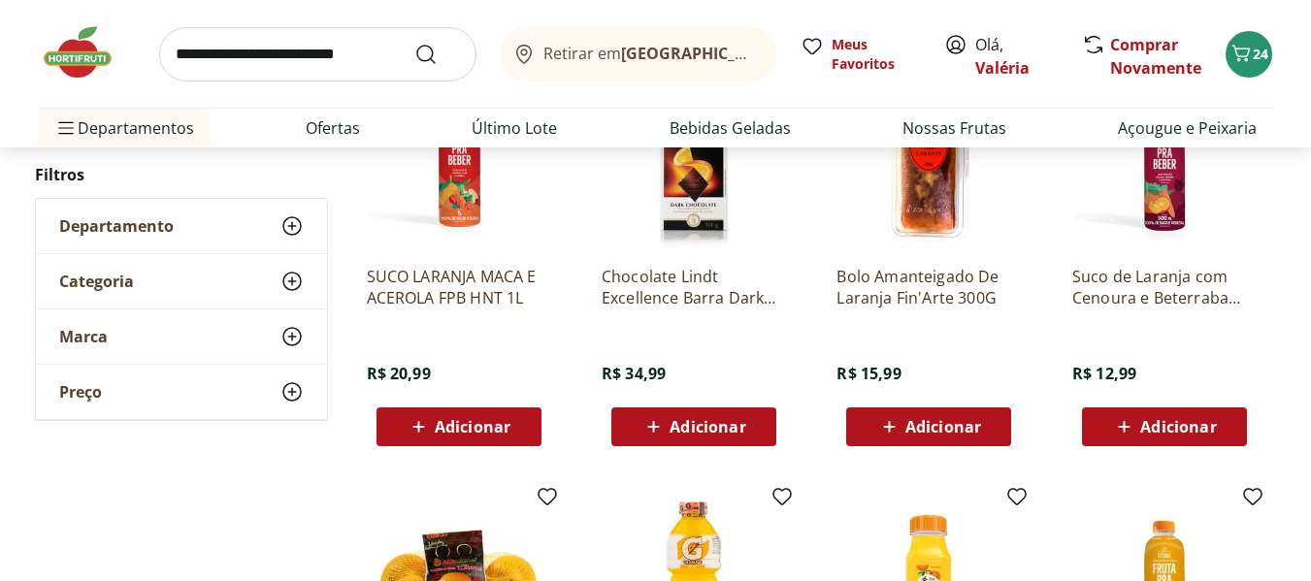
scroll to position [3811, 0]
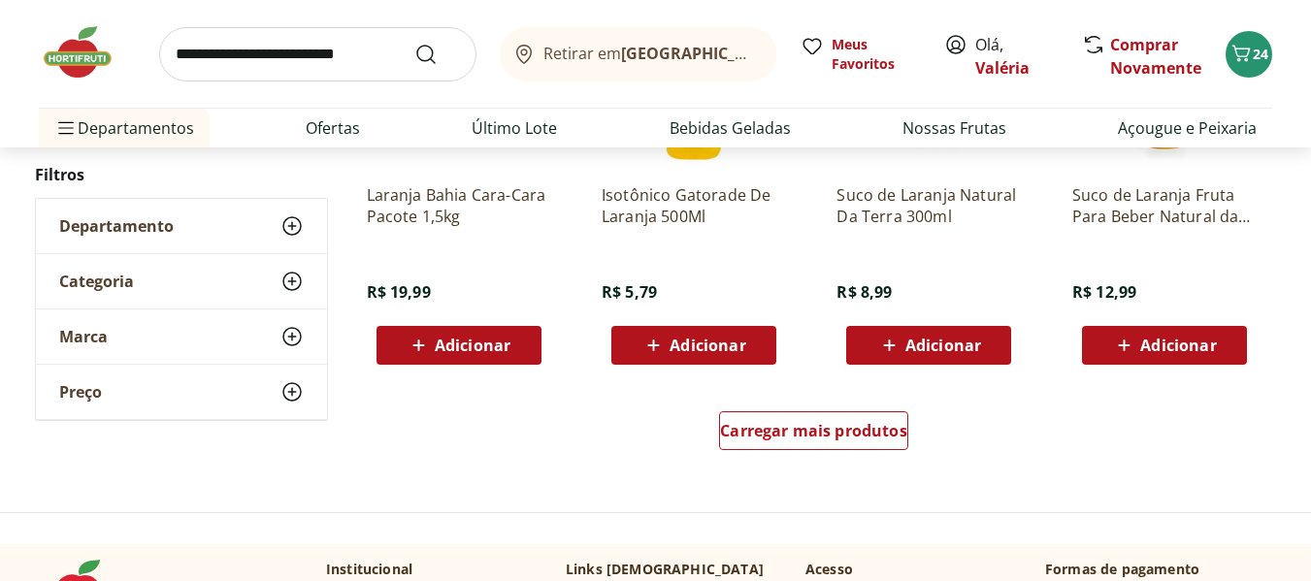
click at [518, 355] on div "Adicionar" at bounding box center [459, 345] width 134 height 35
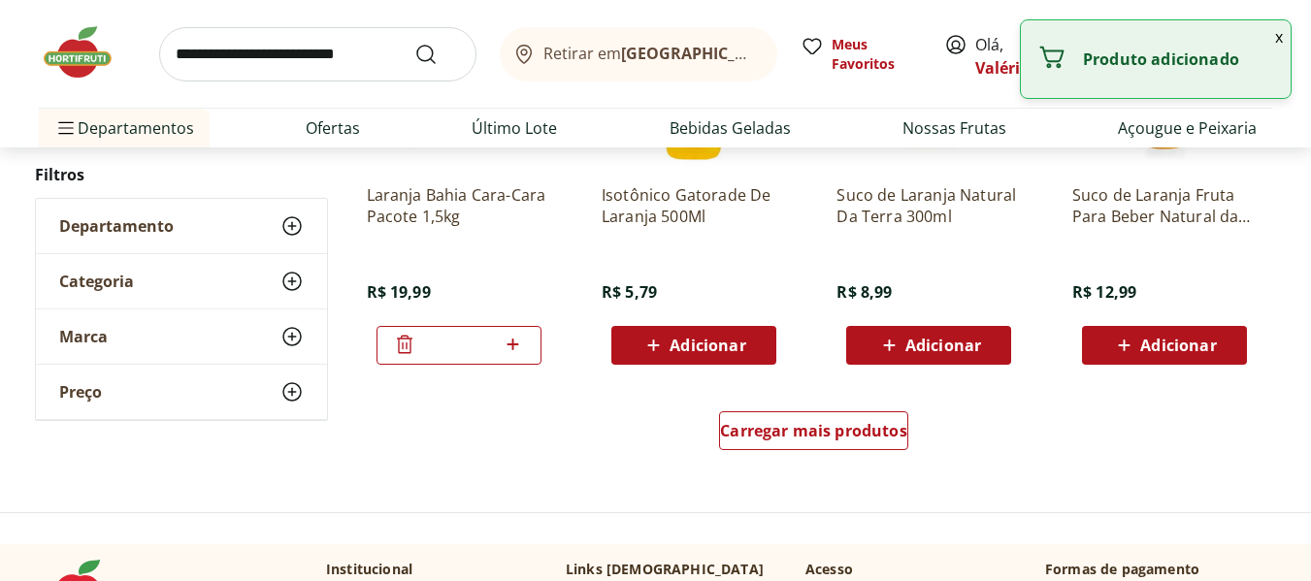
click at [235, 55] on input "search" at bounding box center [317, 54] width 317 height 54
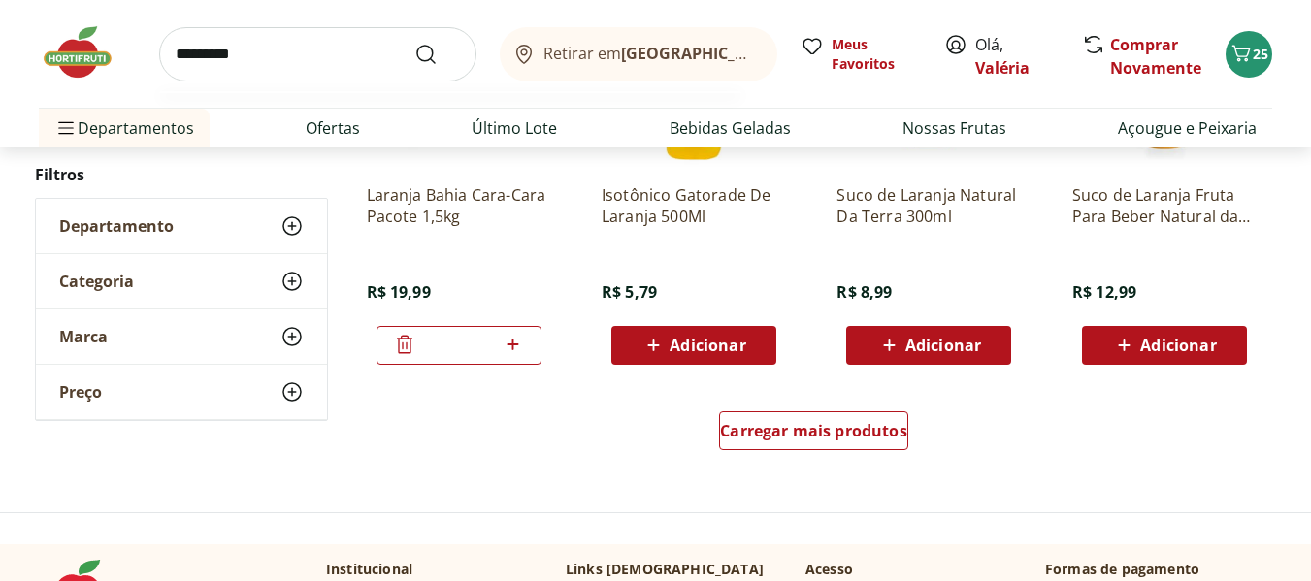
type input "*********"
click at [414, 43] on button "Submit Search" at bounding box center [437, 54] width 47 height 23
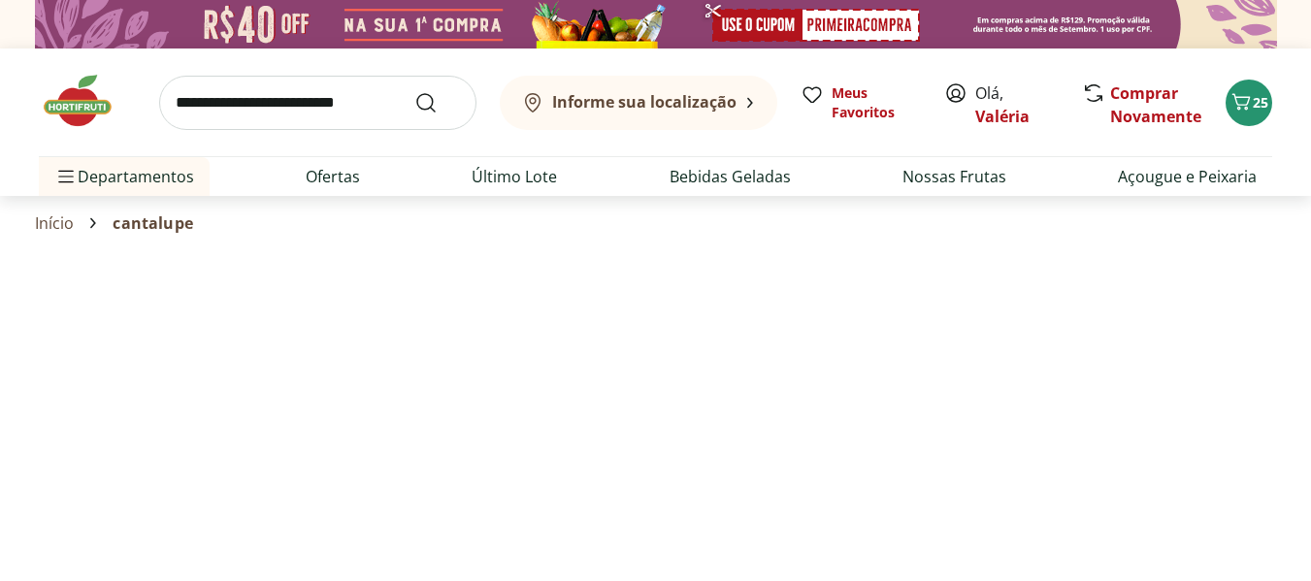
select select "**********"
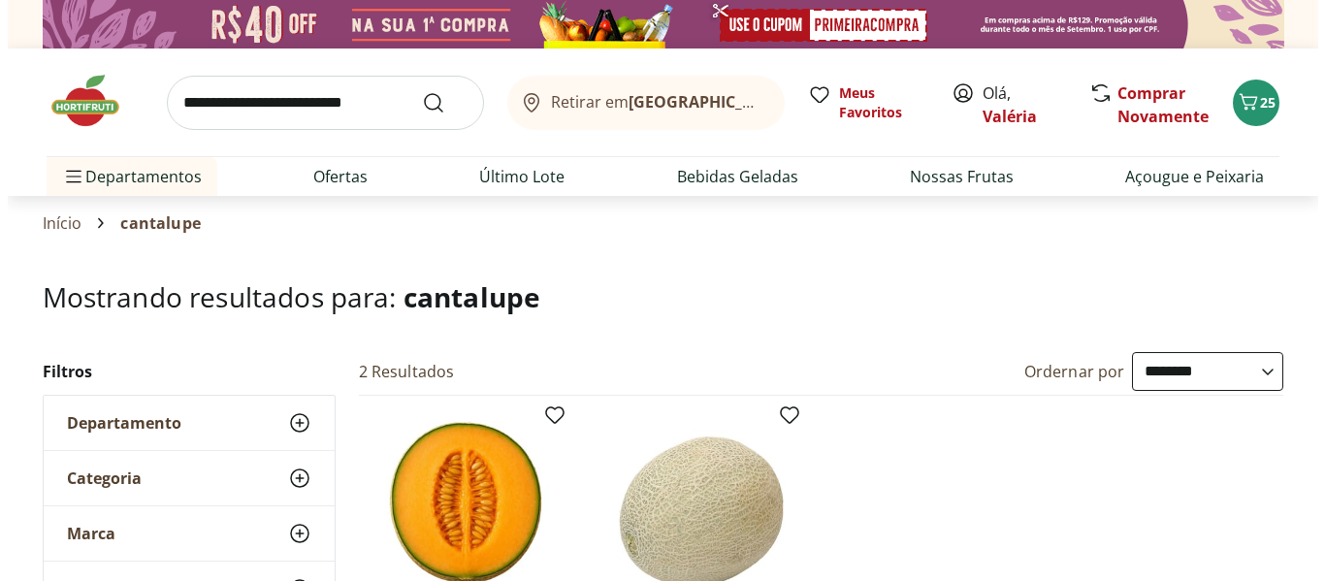
scroll to position [508, 0]
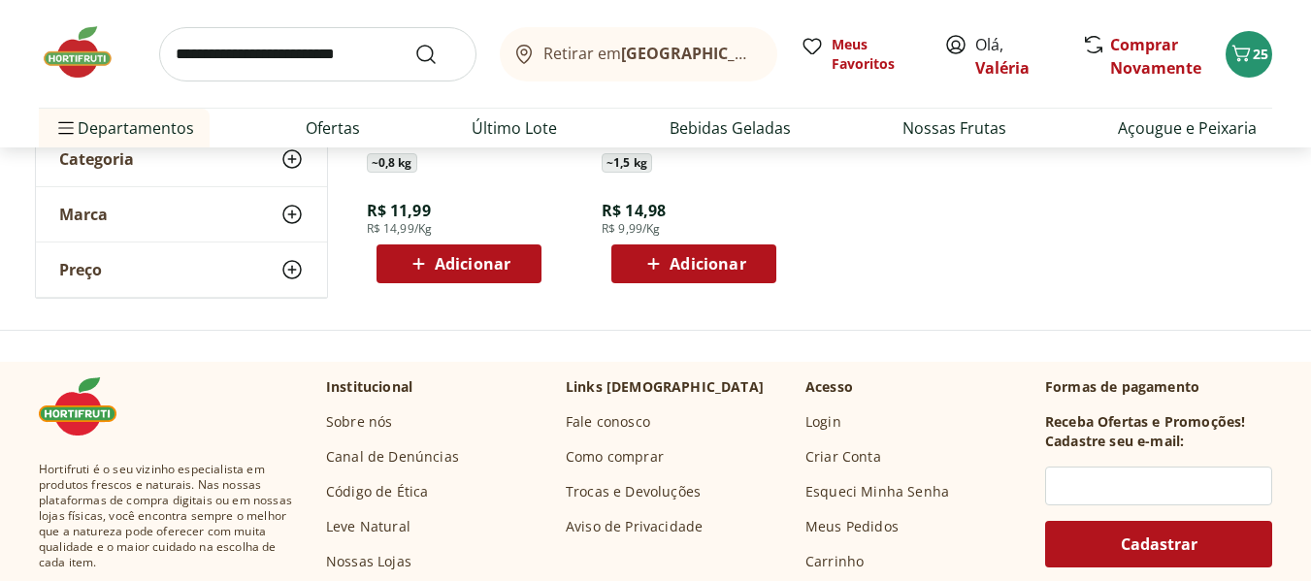
click at [760, 257] on div "Adicionar" at bounding box center [694, 263] width 134 height 35
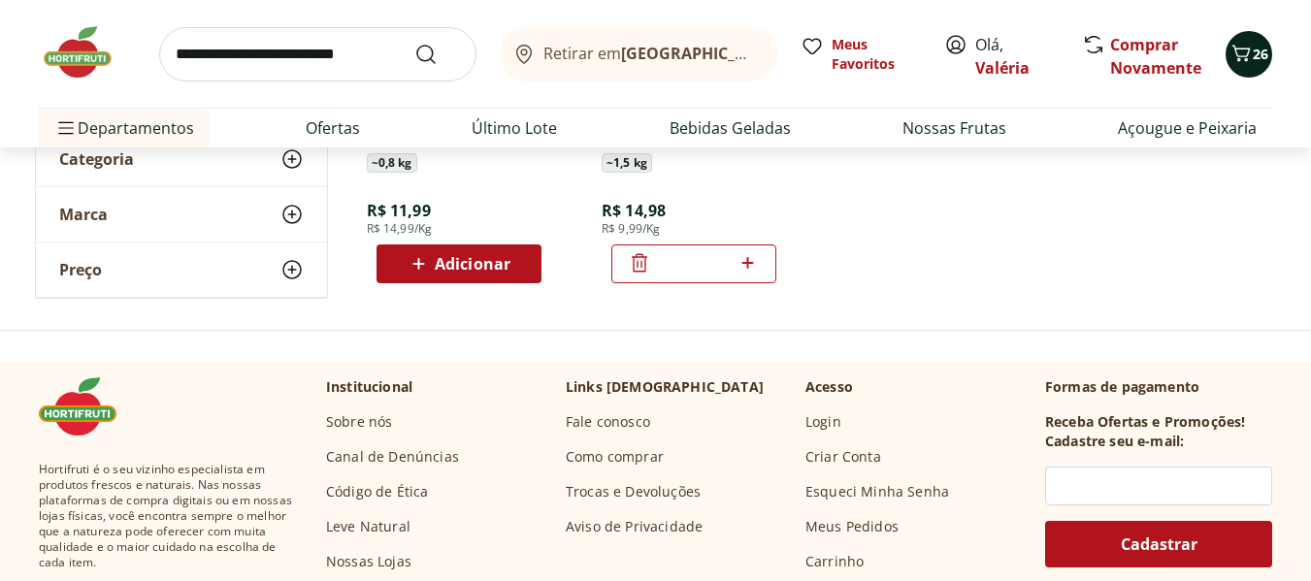
click at [1253, 69] on div "26" at bounding box center [1249, 54] width 16 height 31
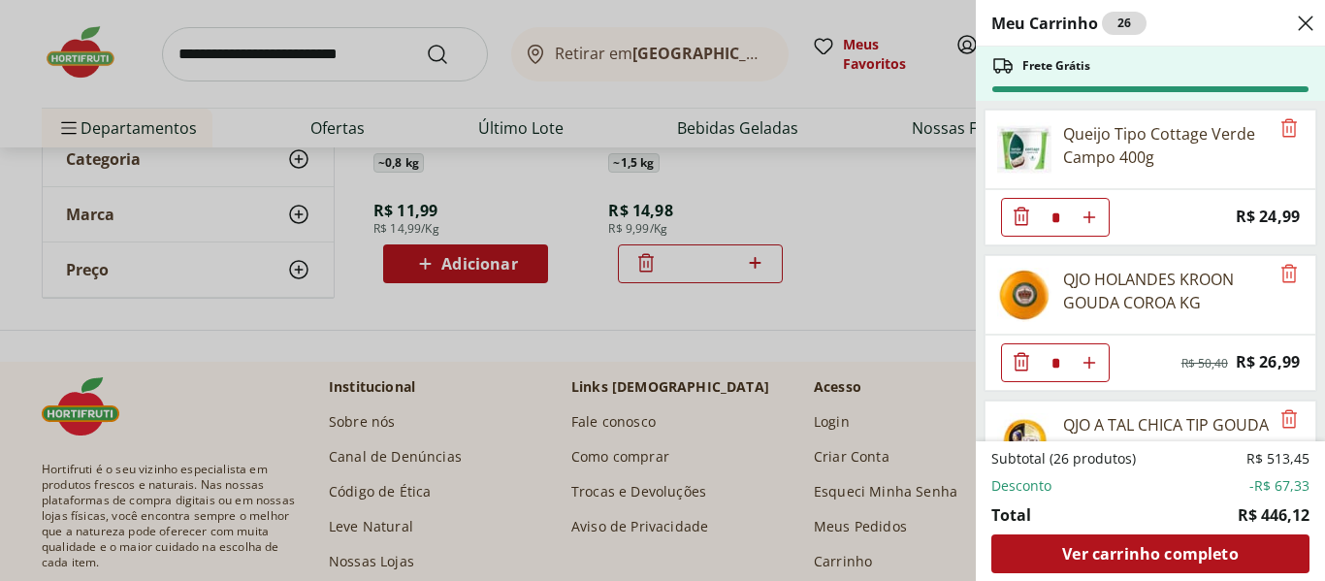
click at [1310, 249] on div "Meu Carrinho 26 Frete Grátis Queijo Tipo Cottage Verde Campo 400g * Price: R$ 2…" at bounding box center [1150, 290] width 349 height 581
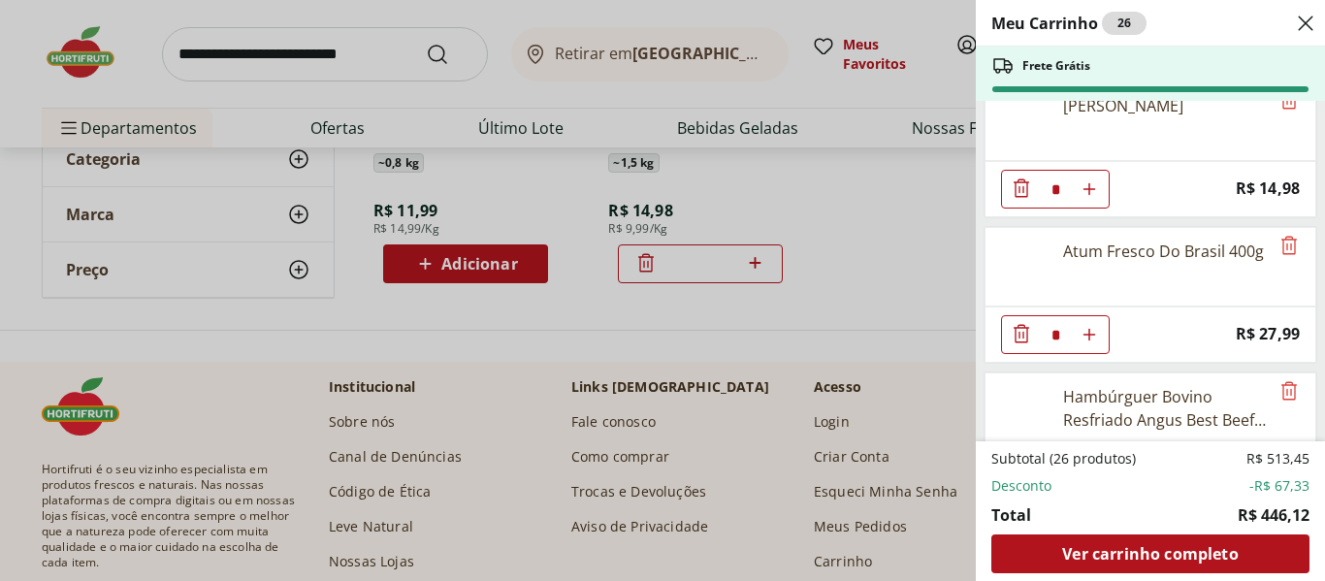
scroll to position [1490, 0]
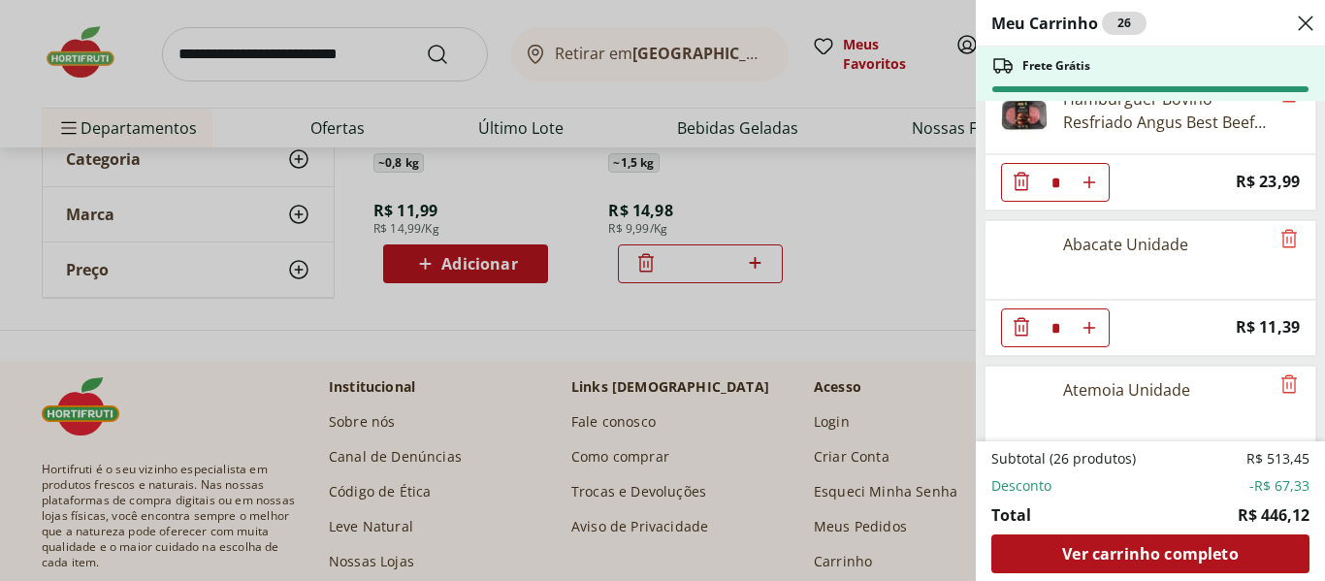
click at [1310, 301] on div "Meu Carrinho 26 Frete Grátis Queijo Tipo Cottage Verde Campo 400g * Price: R$ 2…" at bounding box center [1150, 290] width 349 height 581
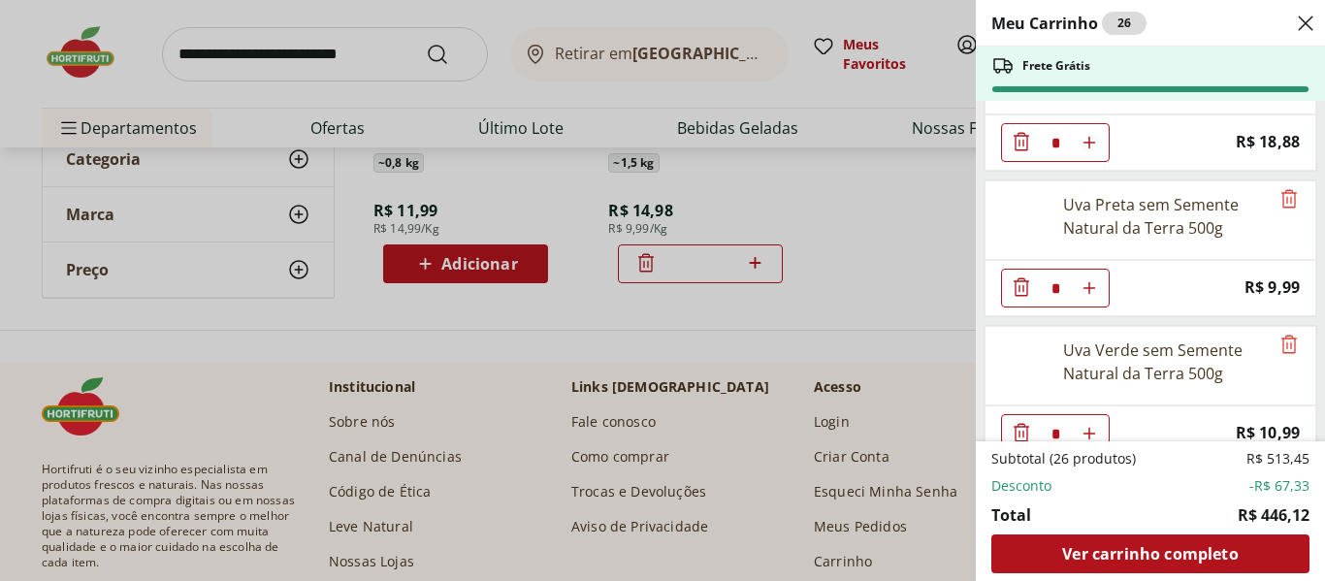
scroll to position [2414, 0]
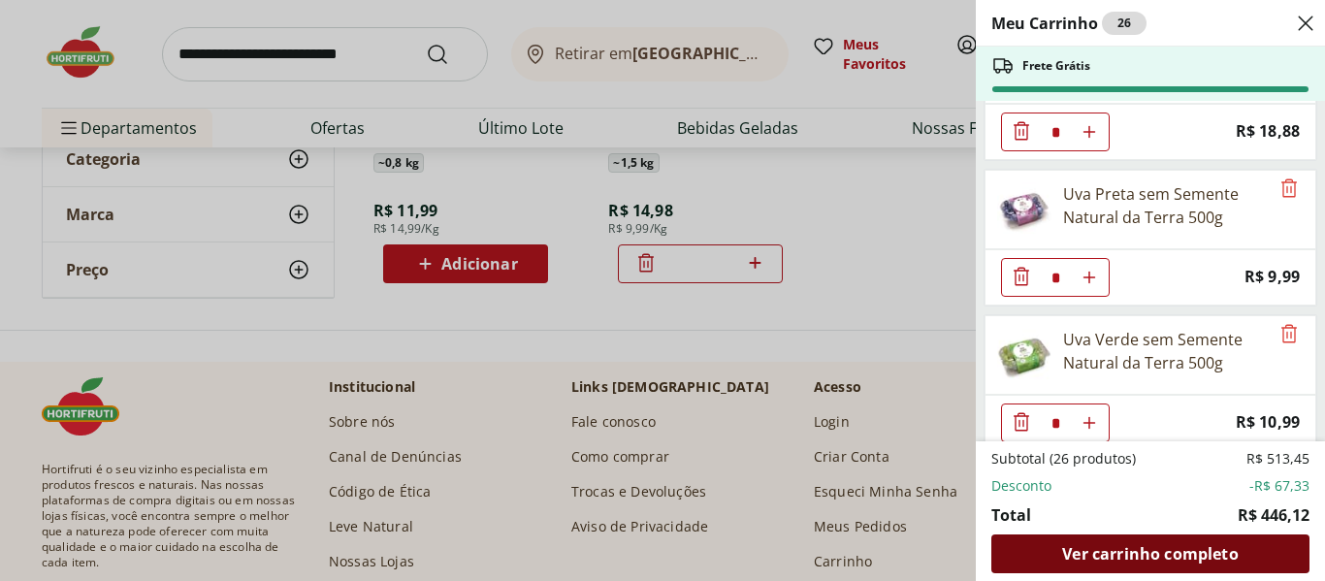
click at [1186, 552] on span "Ver carrinho completo" at bounding box center [1150, 554] width 176 height 16
